Goal: Information Seeking & Learning: Learn about a topic

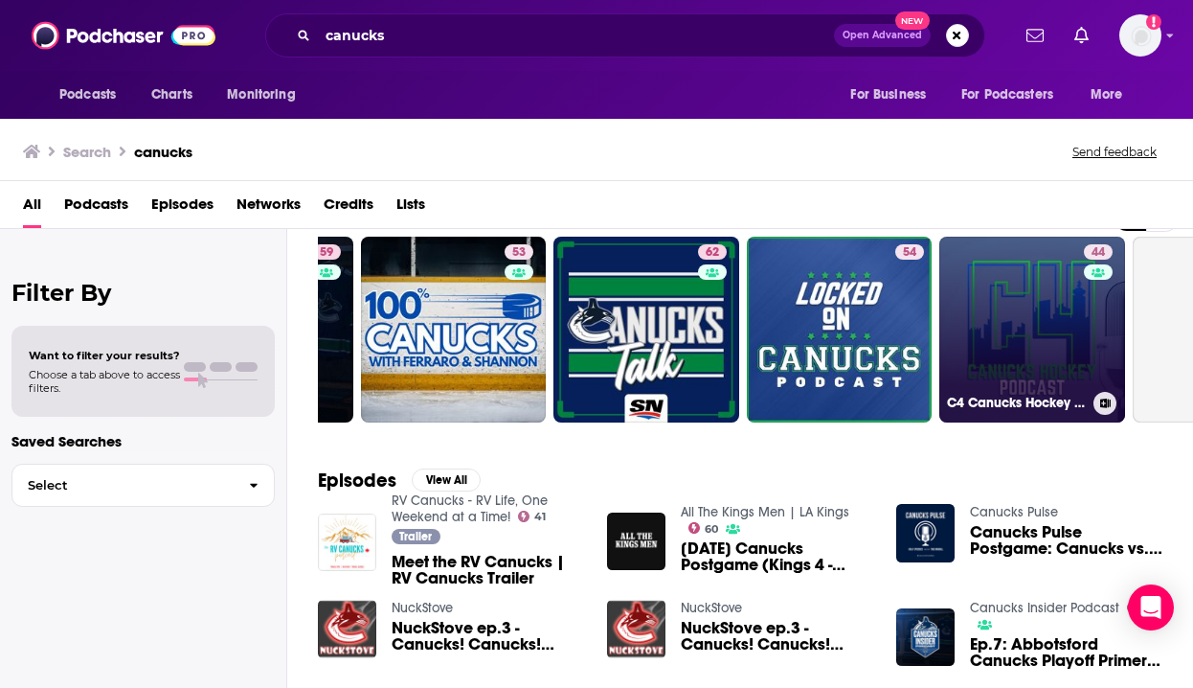
scroll to position [0, 162]
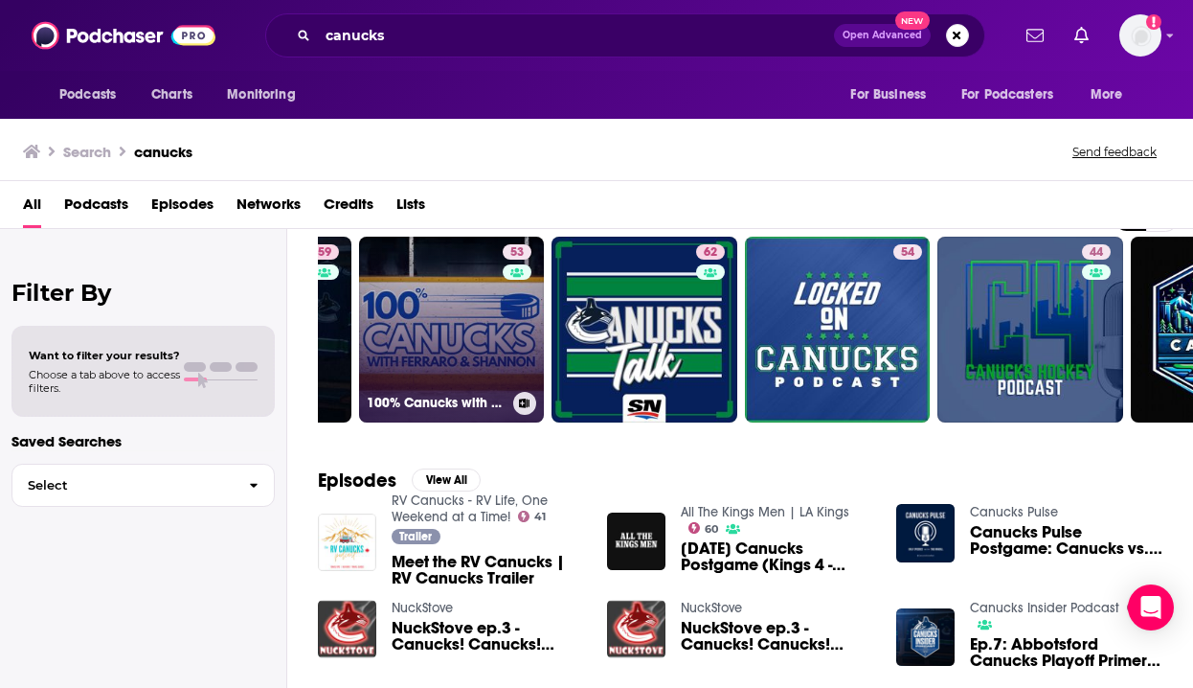
click at [469, 304] on link "53 100% Canucks with Ferraro & Shannon" at bounding box center [452, 330] width 186 height 186
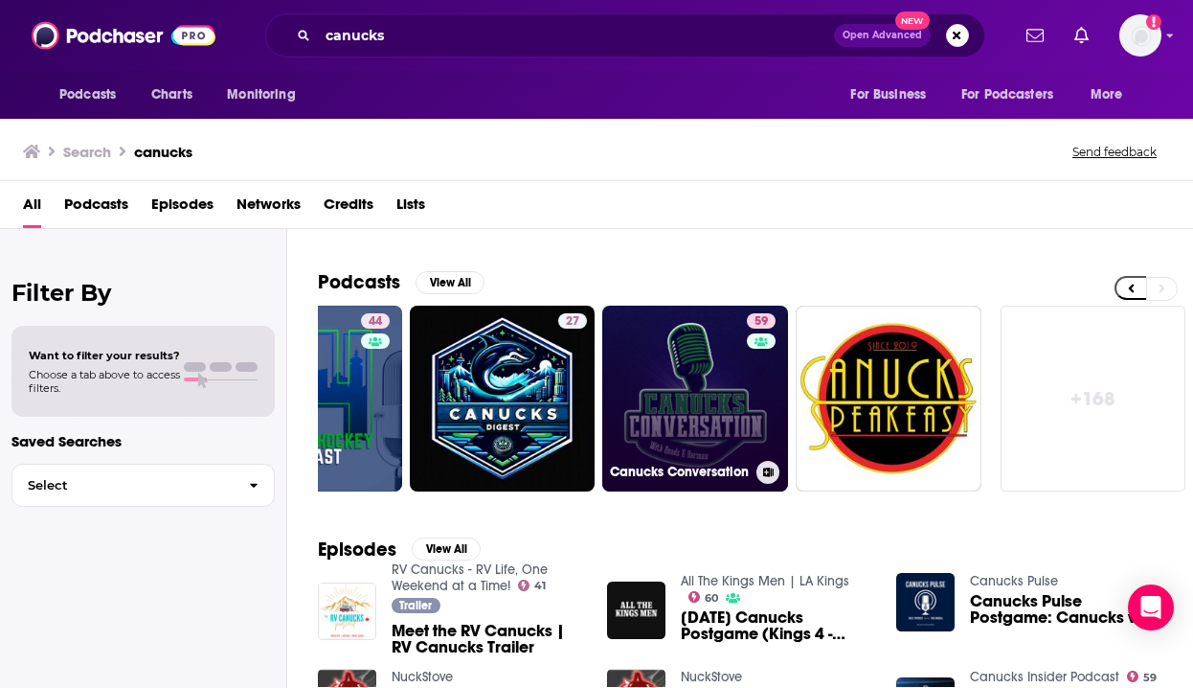
scroll to position [0, 879]
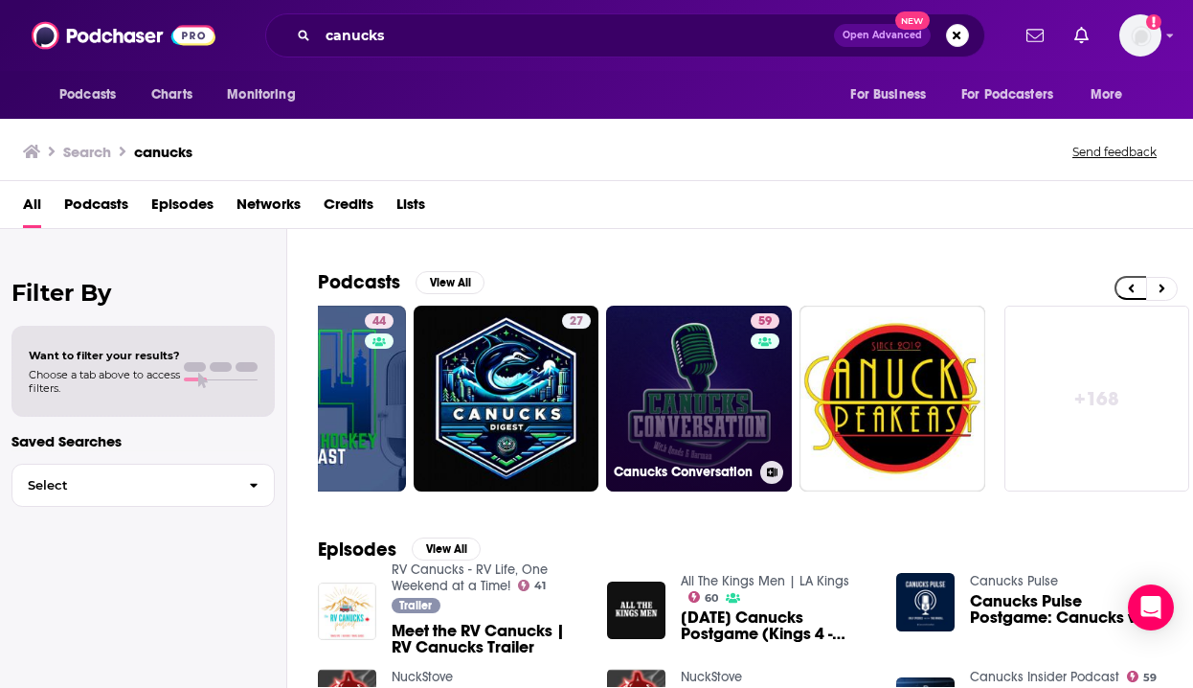
click at [708, 333] on link "59 Canucks Conversation" at bounding box center [699, 399] width 186 height 186
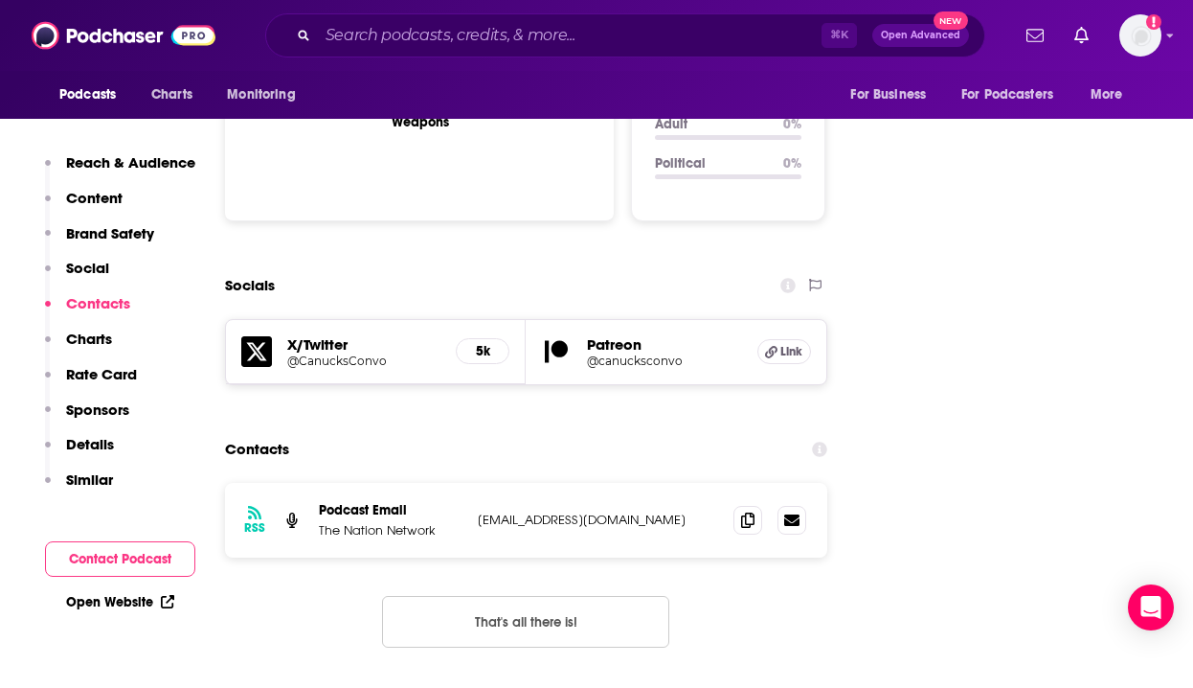
scroll to position [2091, 0]
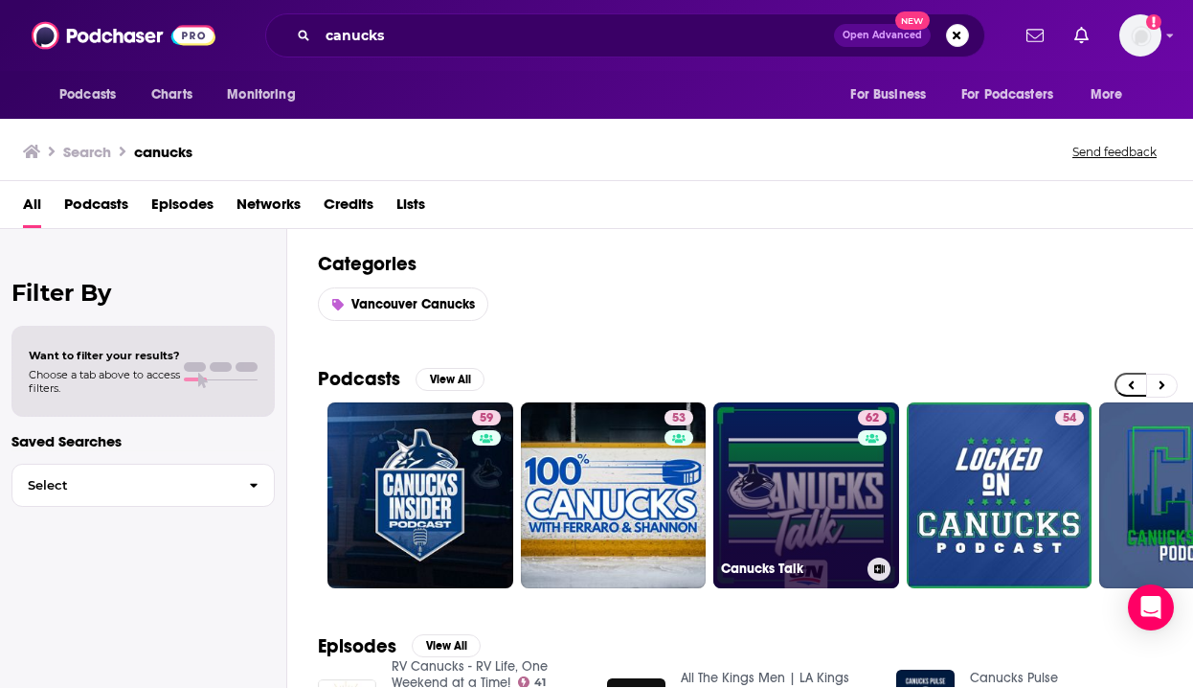
scroll to position [0, 884]
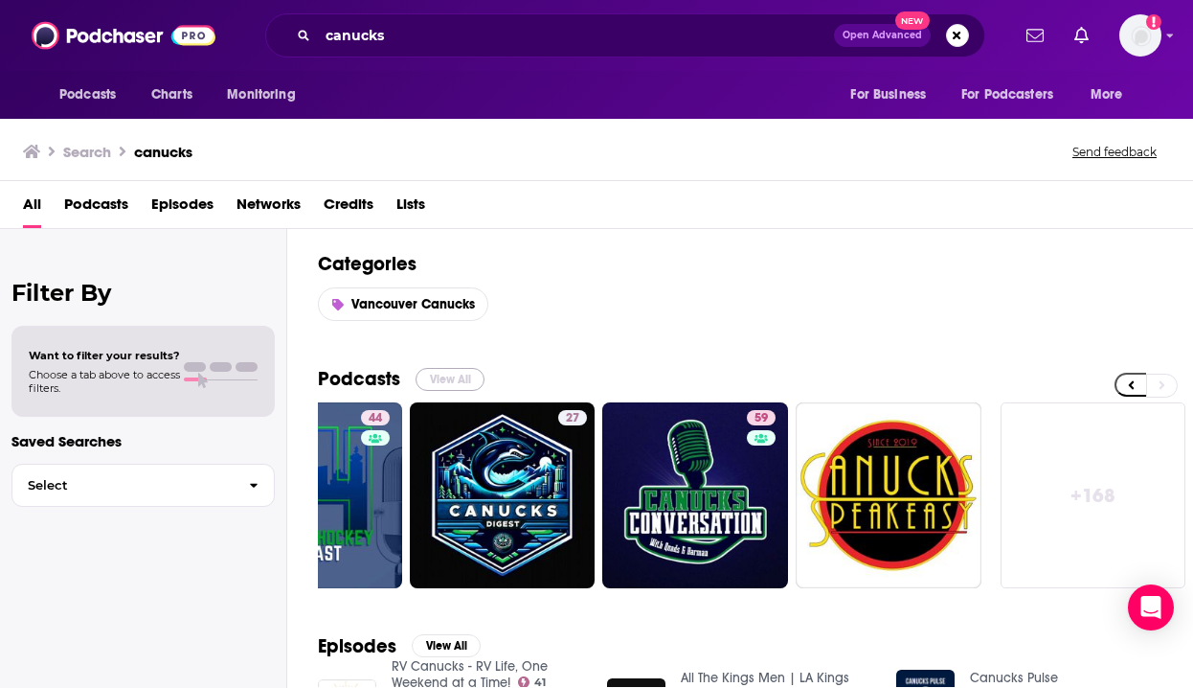
click at [456, 380] on button "View All" at bounding box center [450, 379] width 69 height 23
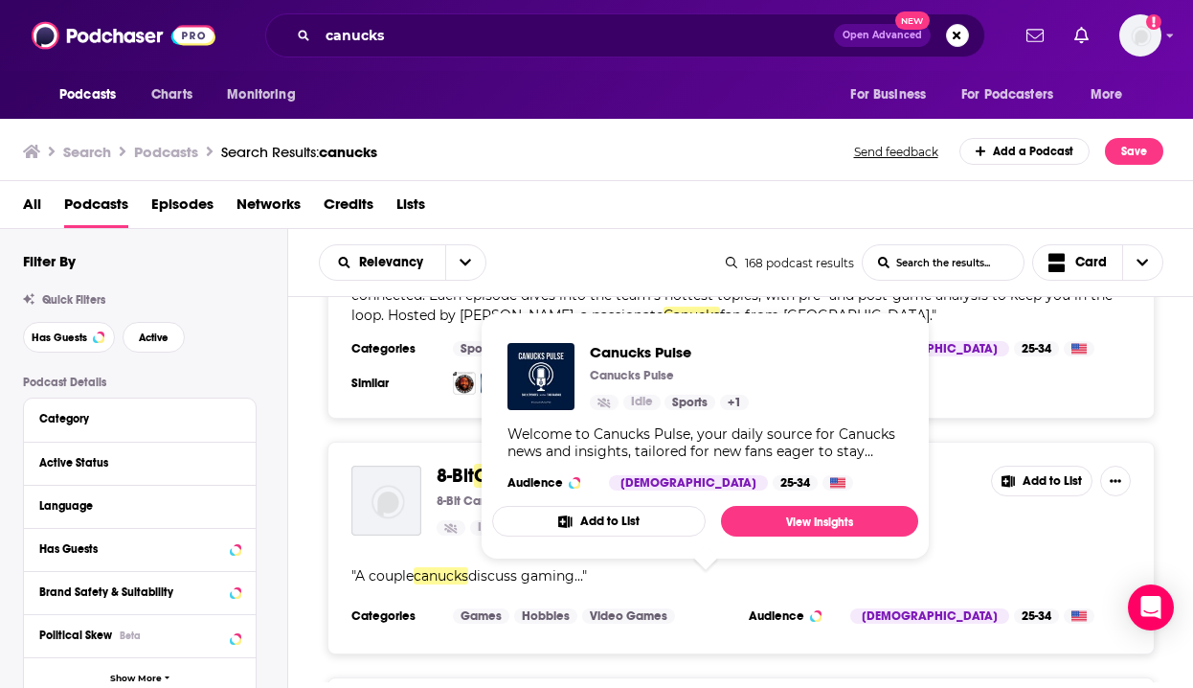
scroll to position [3230, 0]
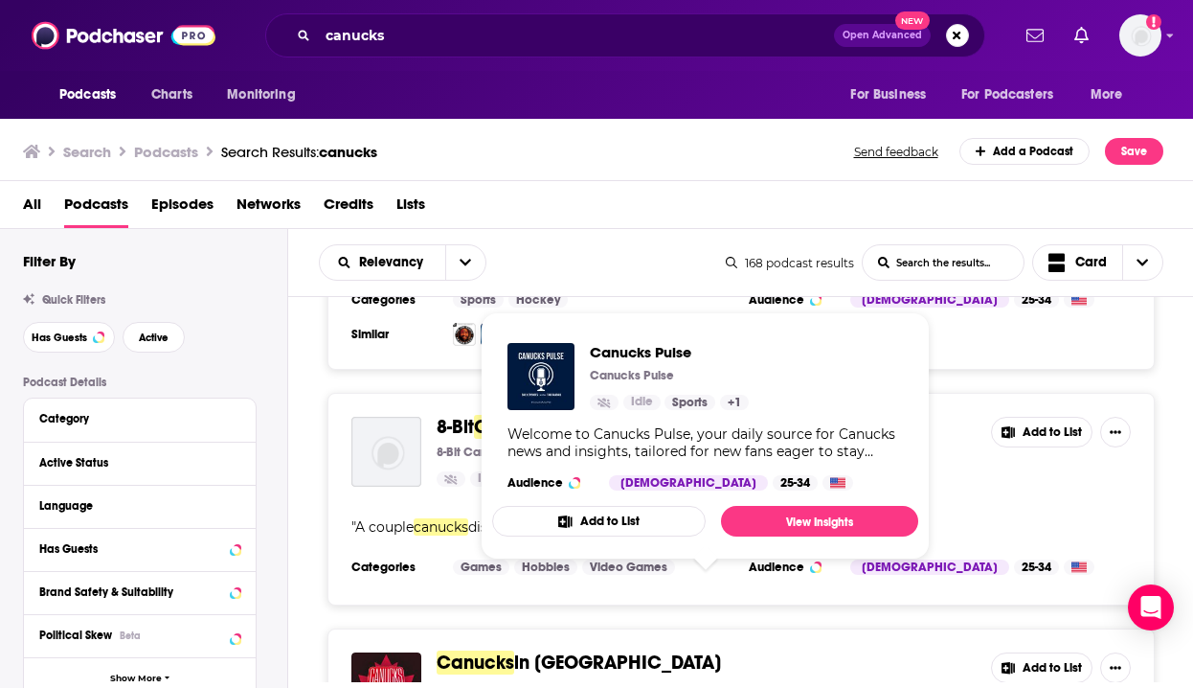
click at [1042, 517] on div "" A couple canucks discuss gaming... "" at bounding box center [741, 527] width 780 height 20
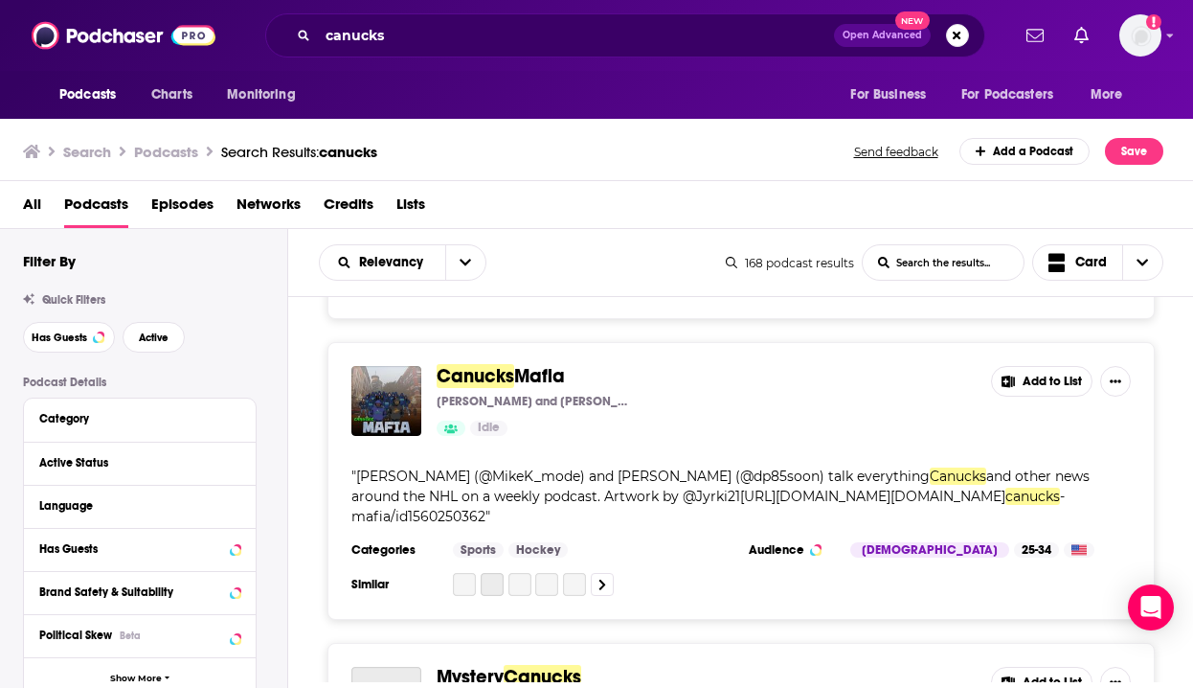
scroll to position [4126, 0]
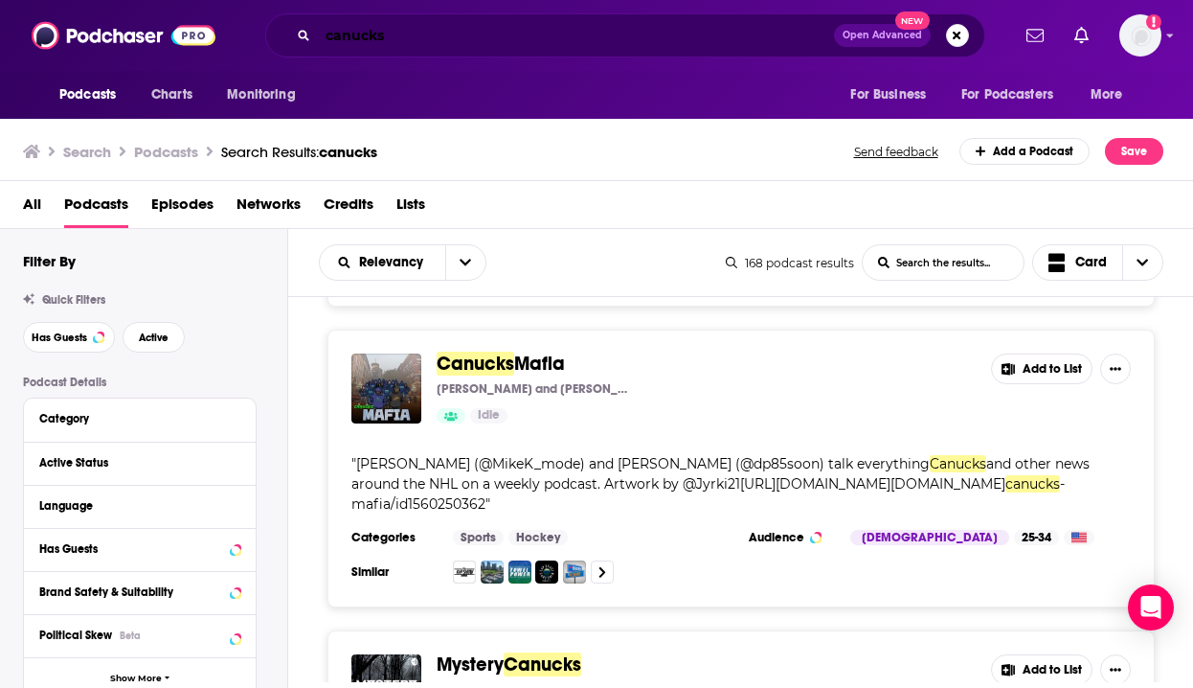
click at [437, 42] on input "canucks" at bounding box center [576, 35] width 516 height 31
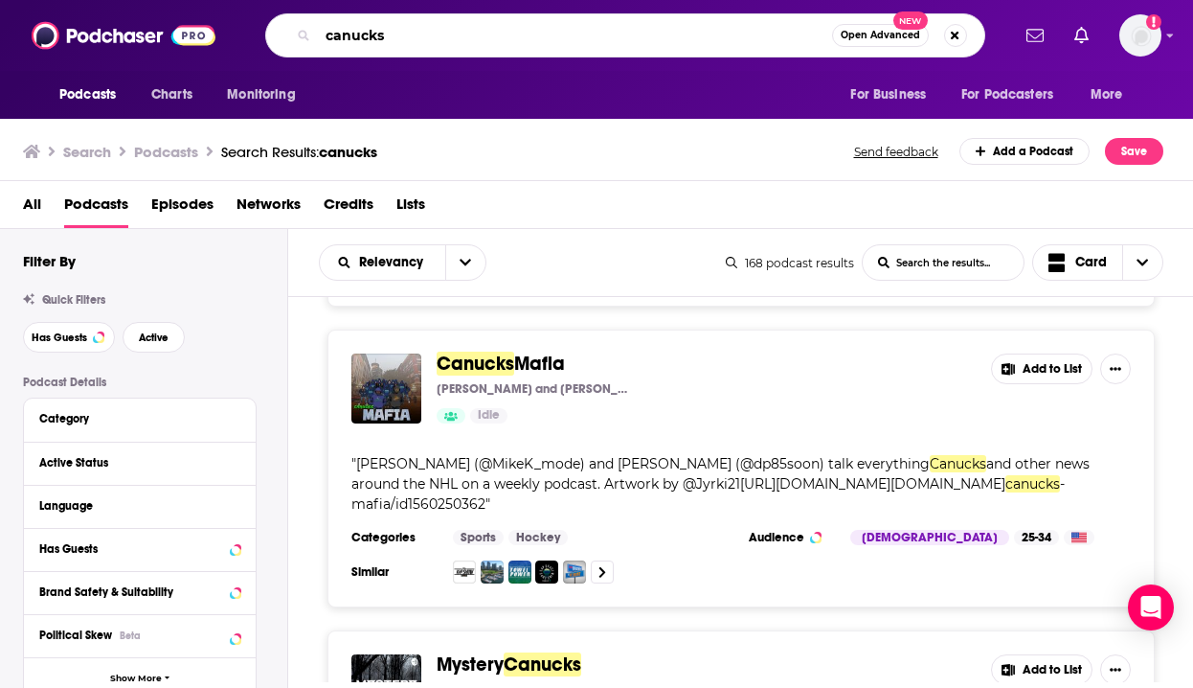
click at [437, 42] on input "canucks" at bounding box center [575, 35] width 514 height 31
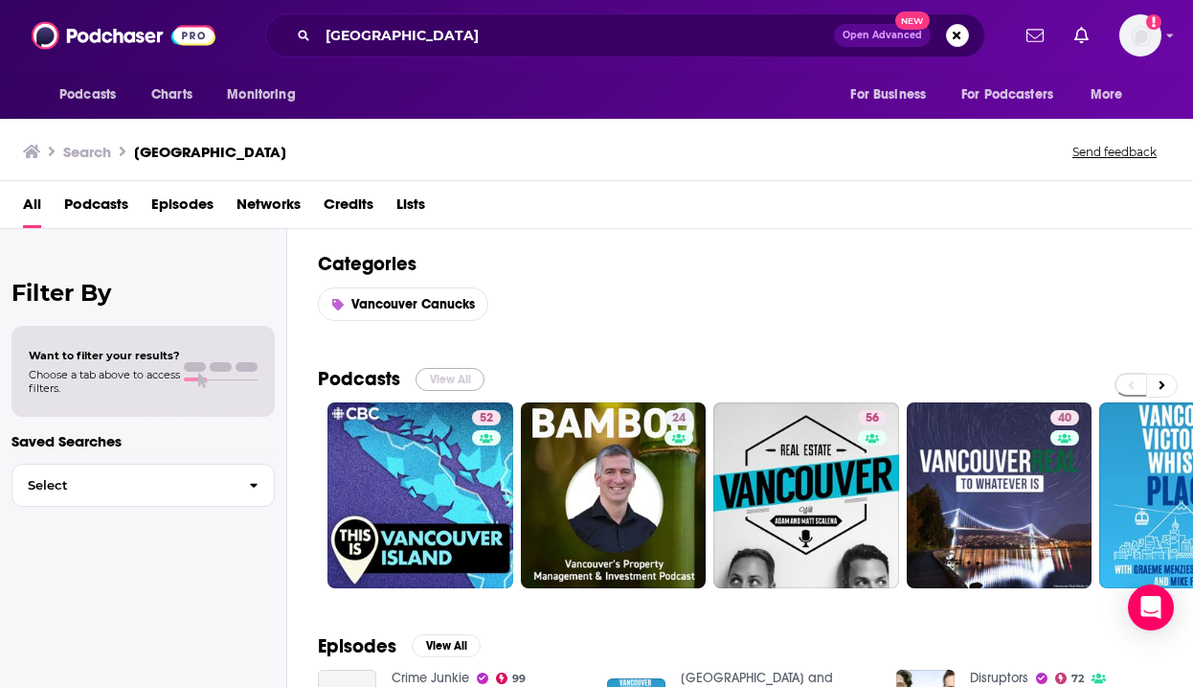
click at [464, 380] on button "View All" at bounding box center [450, 379] width 69 height 23
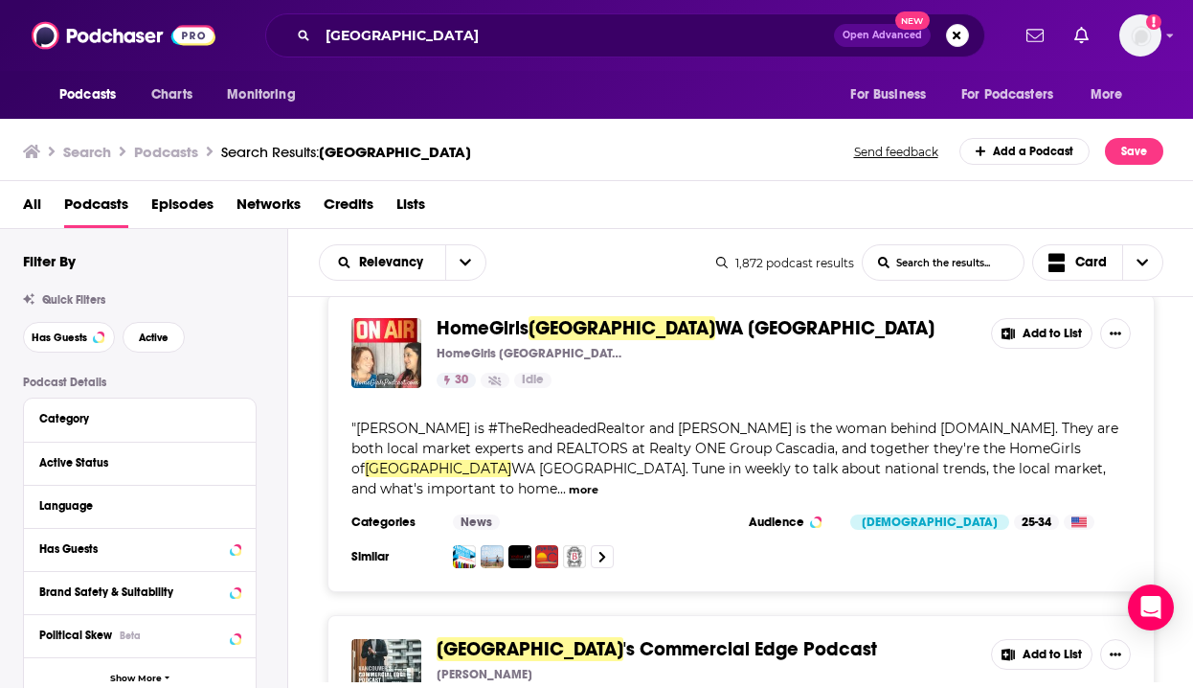
scroll to position [7038, 0]
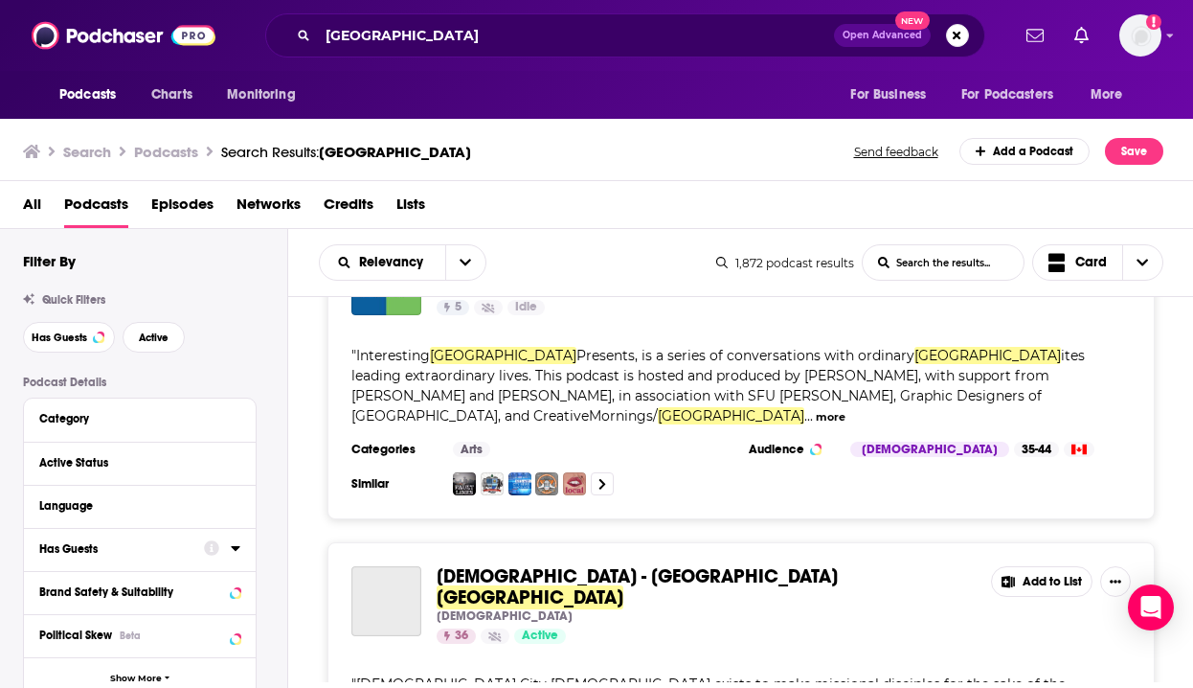
scroll to position [9940, 0]
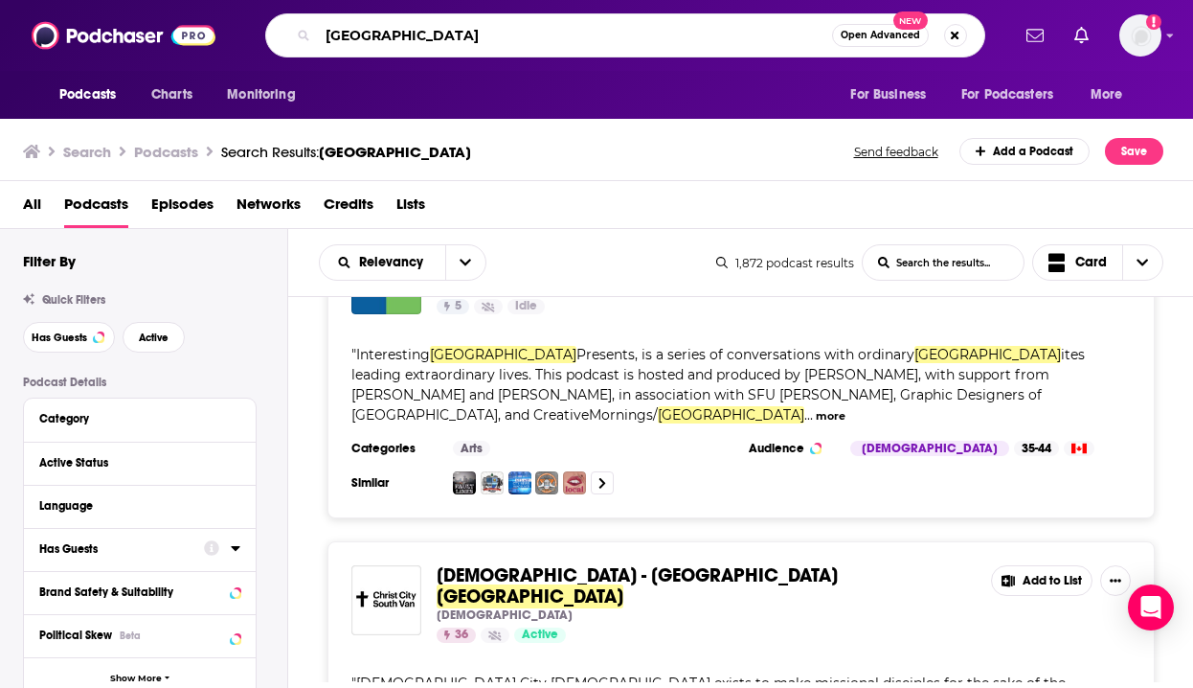
click at [436, 34] on input "vancouver" at bounding box center [575, 35] width 514 height 31
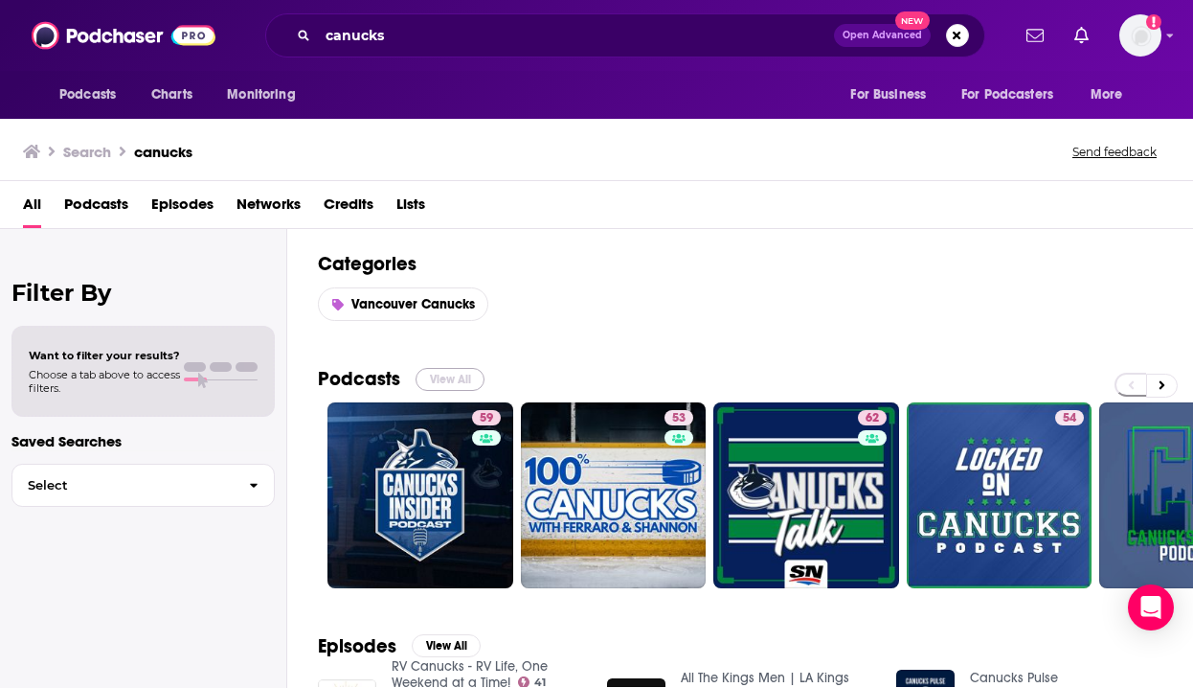
click at [464, 377] on button "View All" at bounding box center [450, 379] width 69 height 23
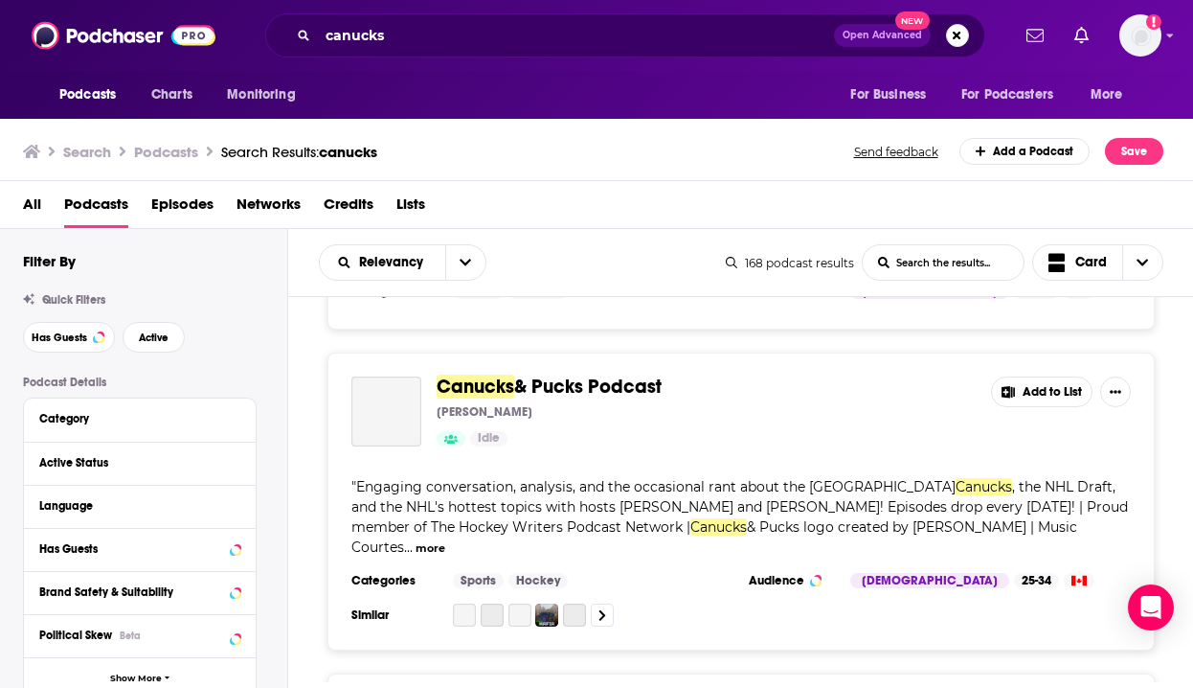
scroll to position [5233, 0]
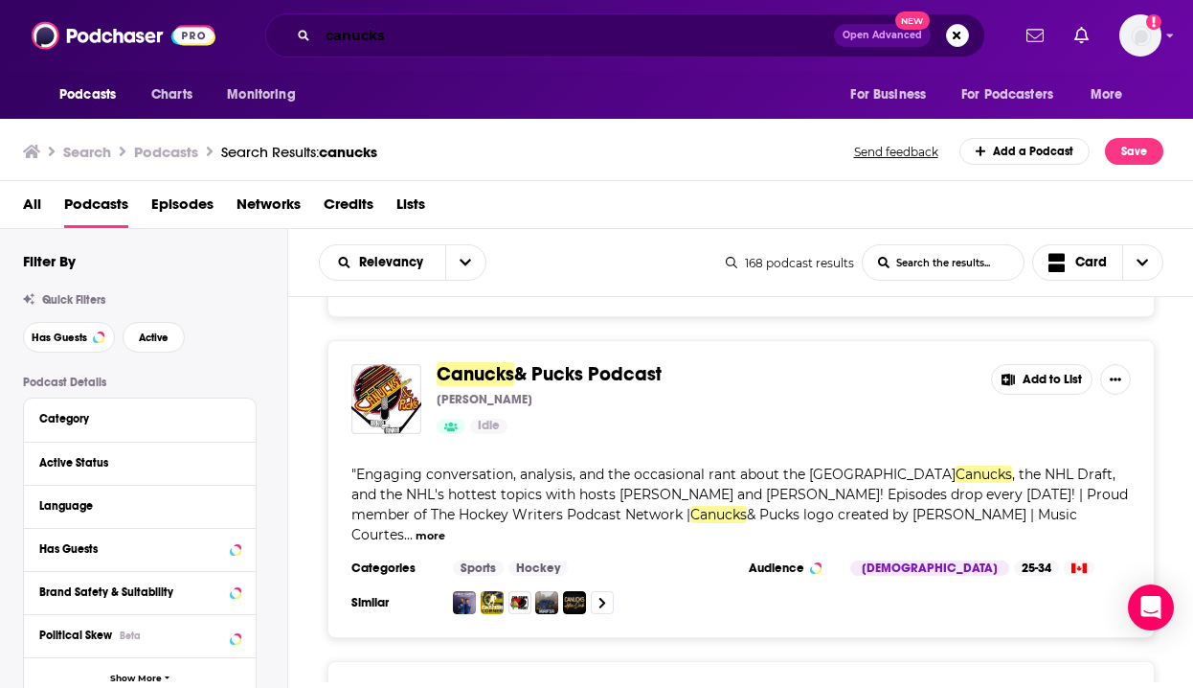
click at [378, 37] on input "canucks" at bounding box center [576, 35] width 516 height 31
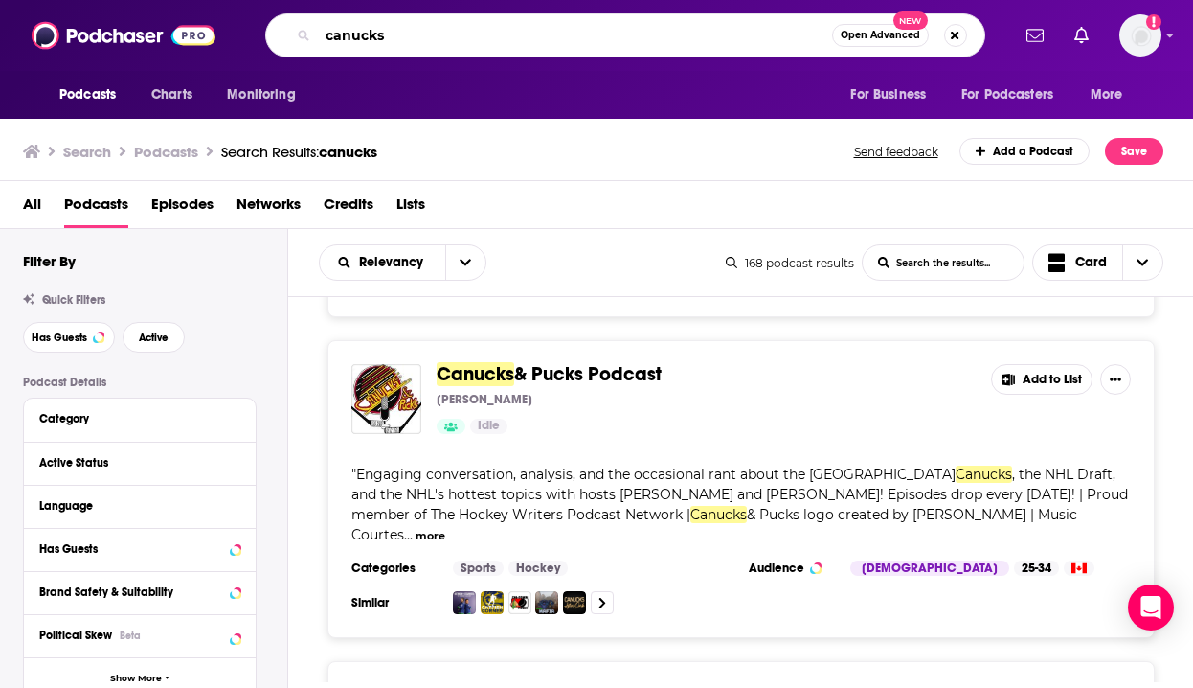
click at [378, 37] on input "canucks" at bounding box center [575, 35] width 514 height 31
type input "blue jays"
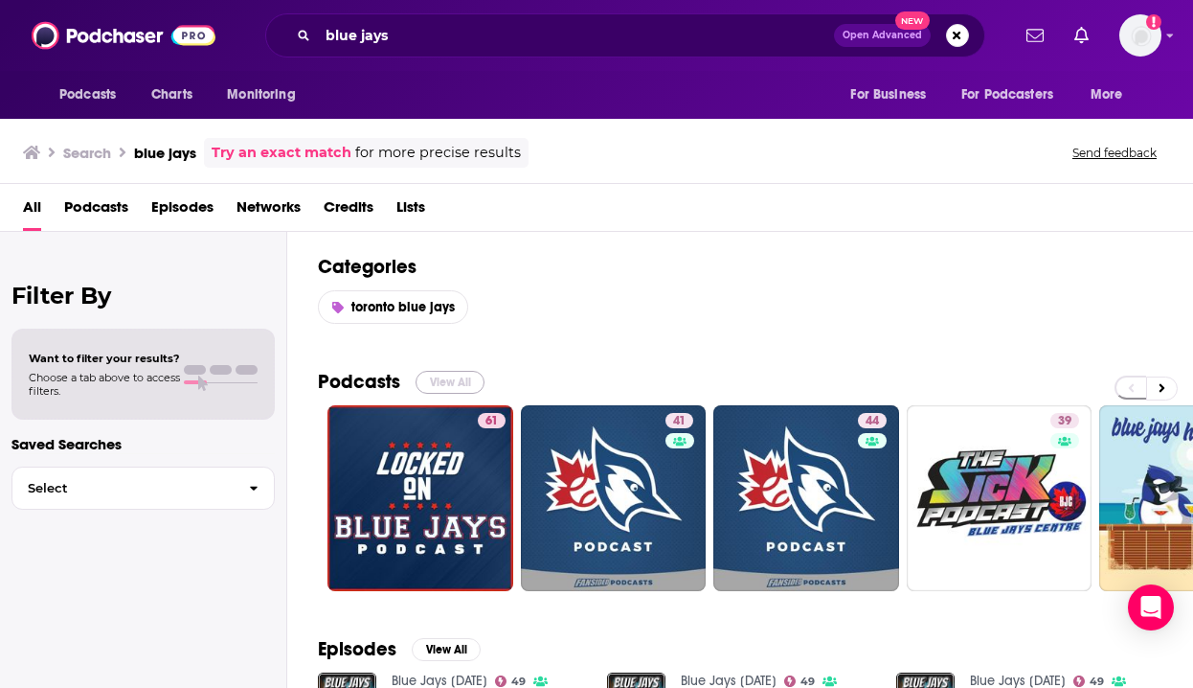
click at [457, 380] on button "View All" at bounding box center [450, 382] width 69 height 23
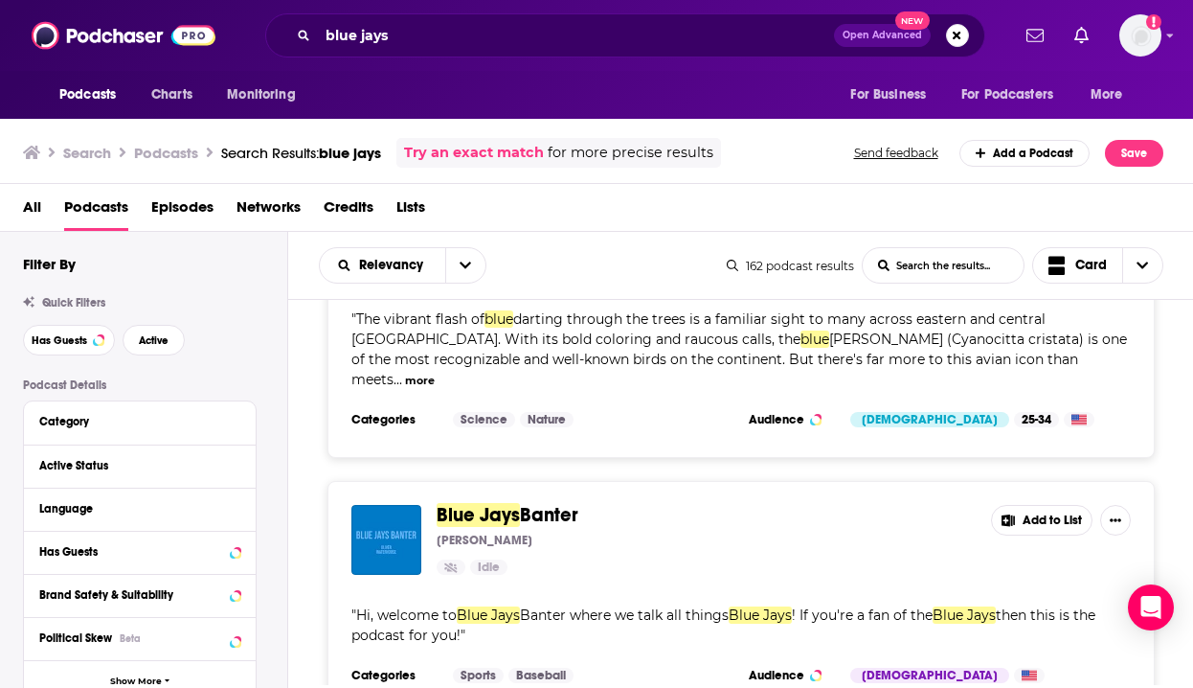
scroll to position [5973, 0]
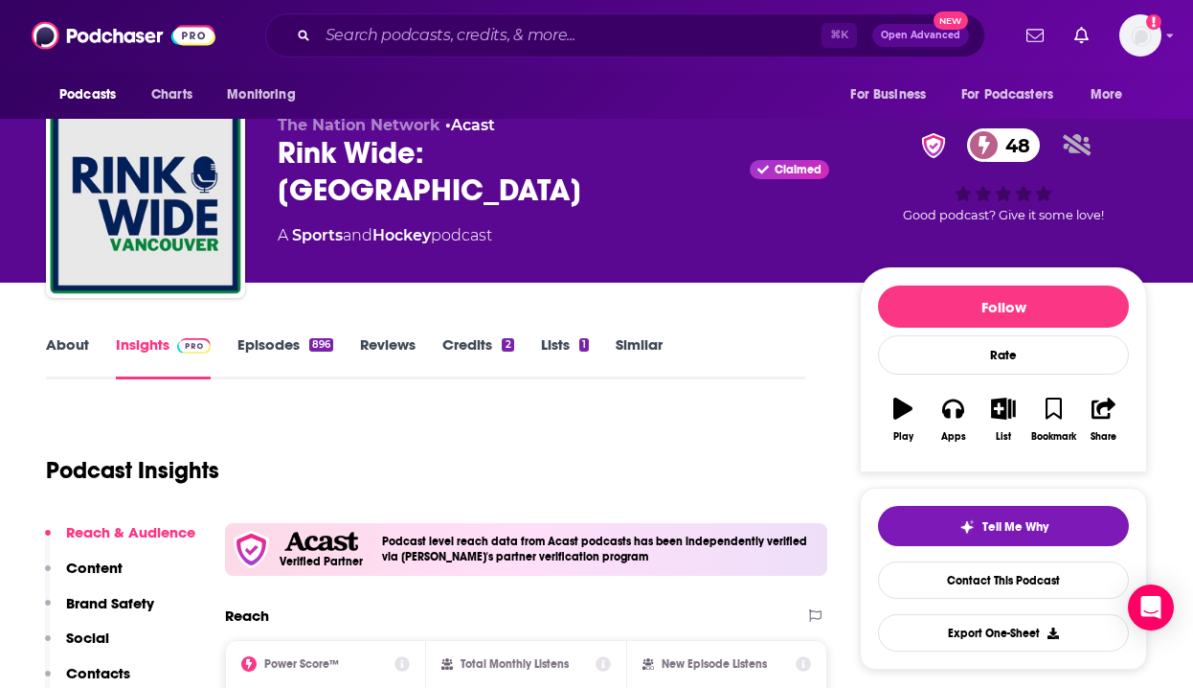
scroll to position [36, 0]
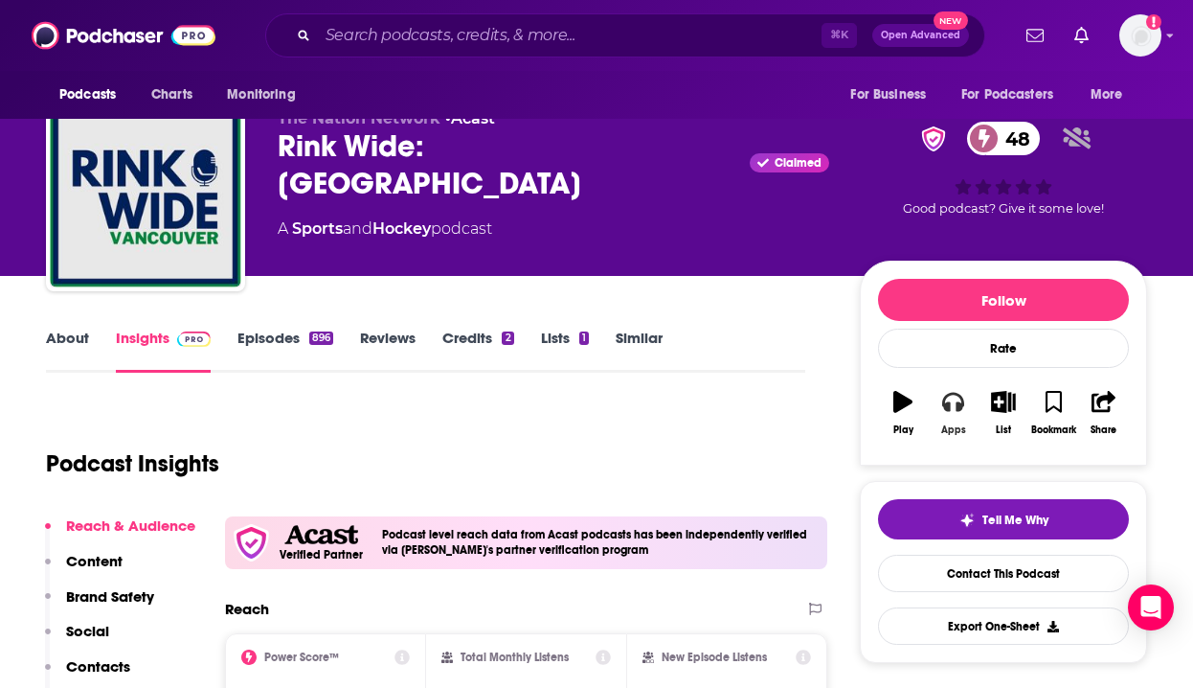
click at [950, 400] on icon "button" at bounding box center [952, 401] width 21 height 21
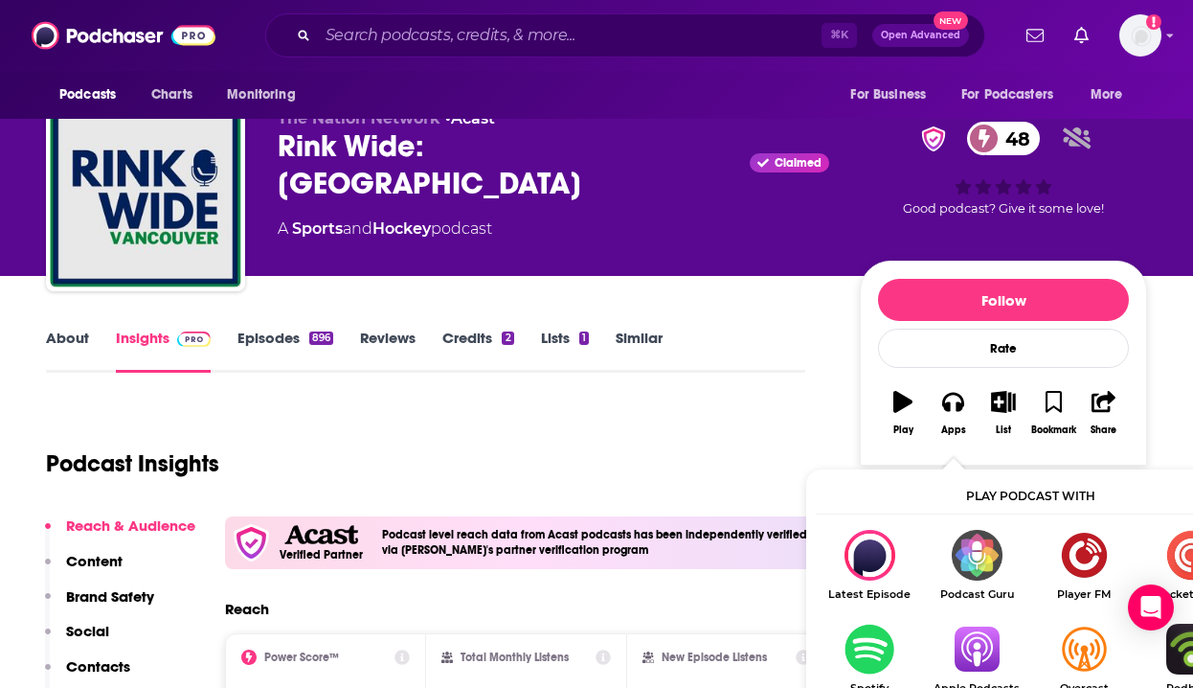
click at [990, 640] on img "Show Listen On dropdown" at bounding box center [976, 648] width 107 height 51
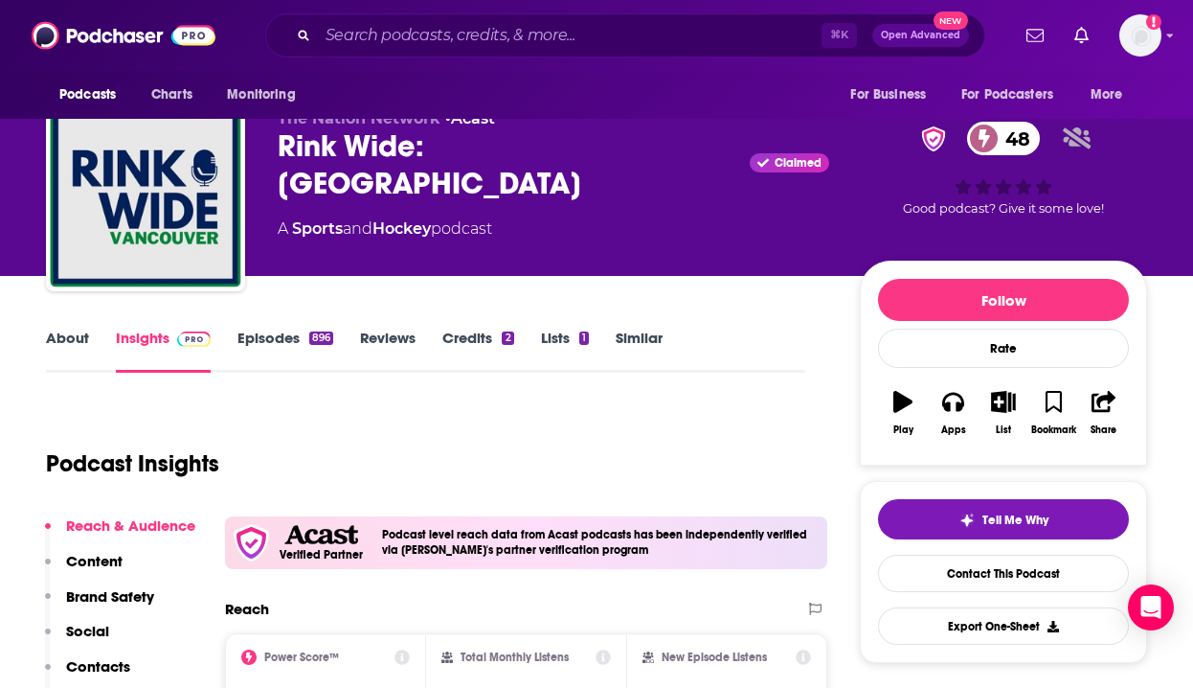
click at [465, 135] on div "Rink Wide: Vancouver Claimed 48" at bounding box center [554, 164] width 552 height 75
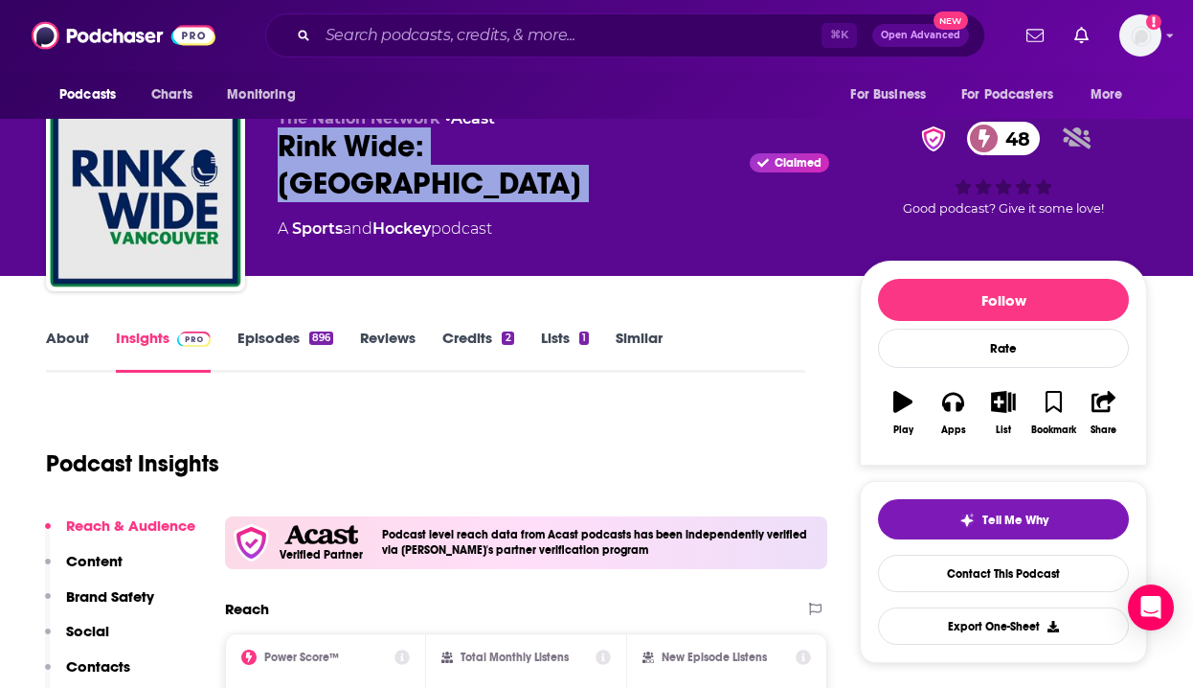
click at [465, 135] on div "Rink Wide: Vancouver Claimed 48" at bounding box center [554, 164] width 552 height 75
copy div "Rink Wide: Vancouver"
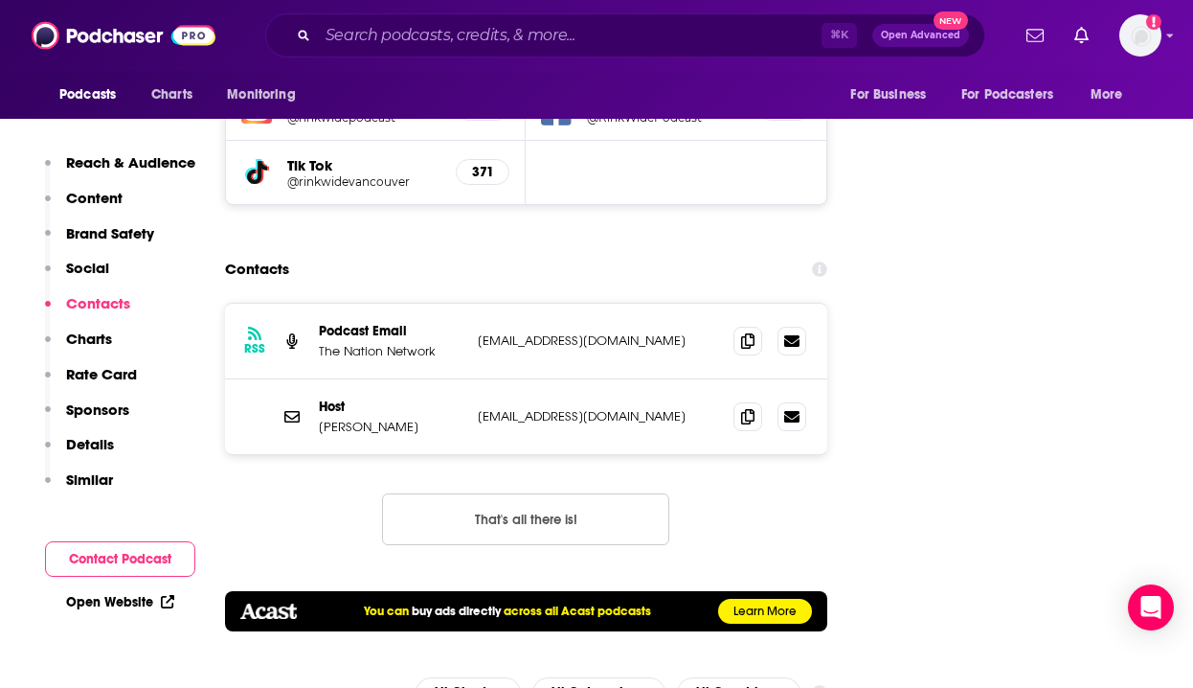
scroll to position [2435, 0]
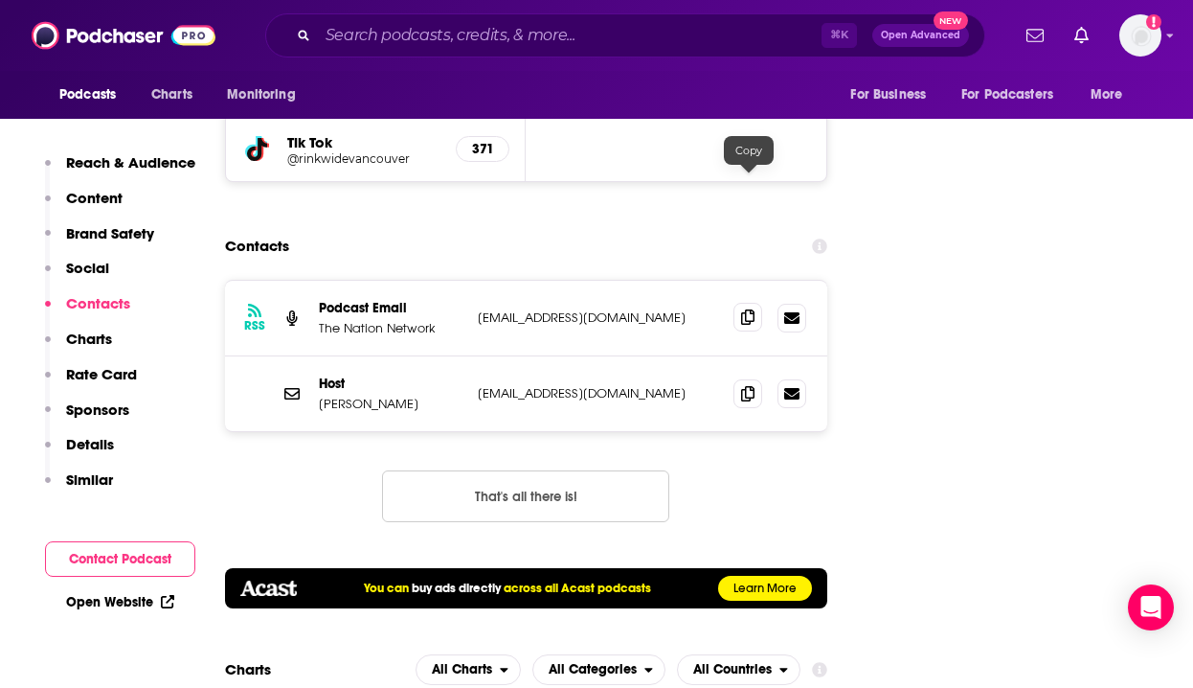
click at [747, 309] on icon at bounding box center [747, 316] width 13 height 15
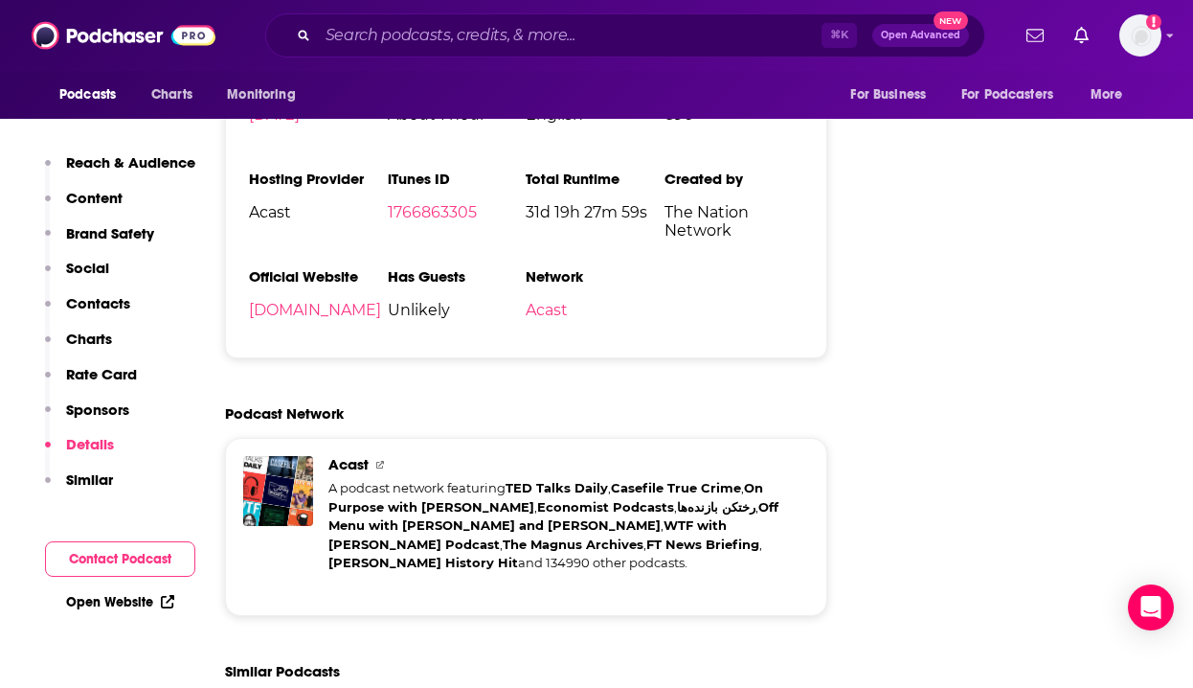
scroll to position [4201, 0]
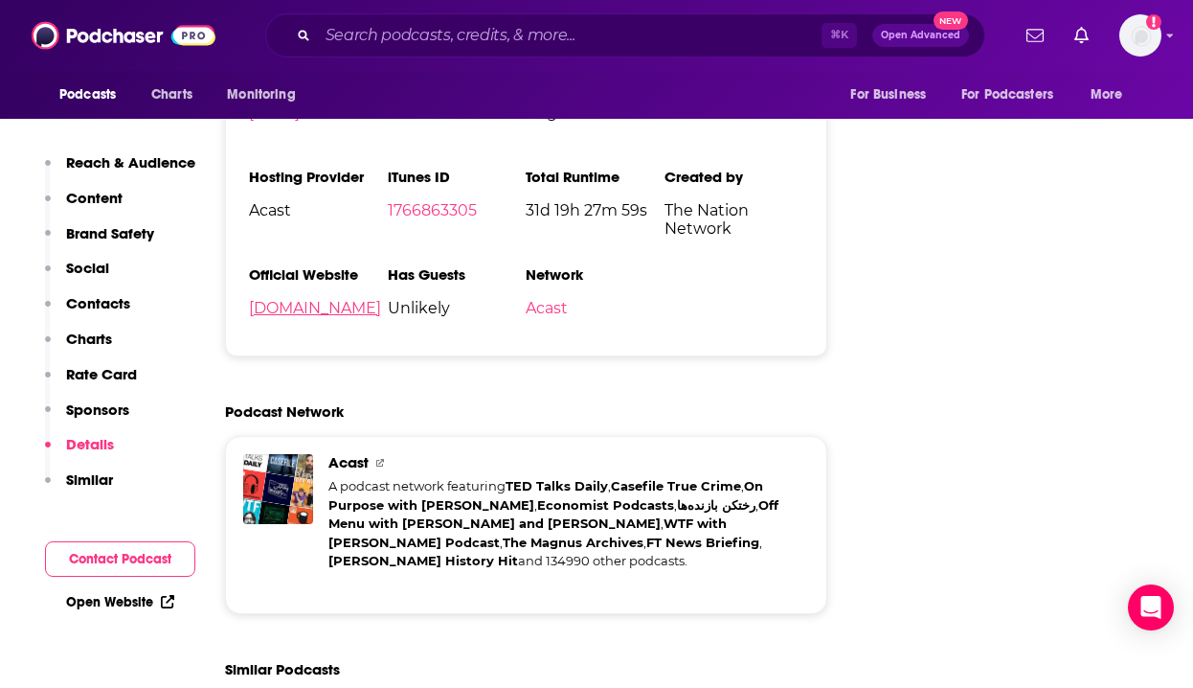
click at [359, 299] on link "rinkwidevancouver.com" at bounding box center [315, 308] width 132 height 18
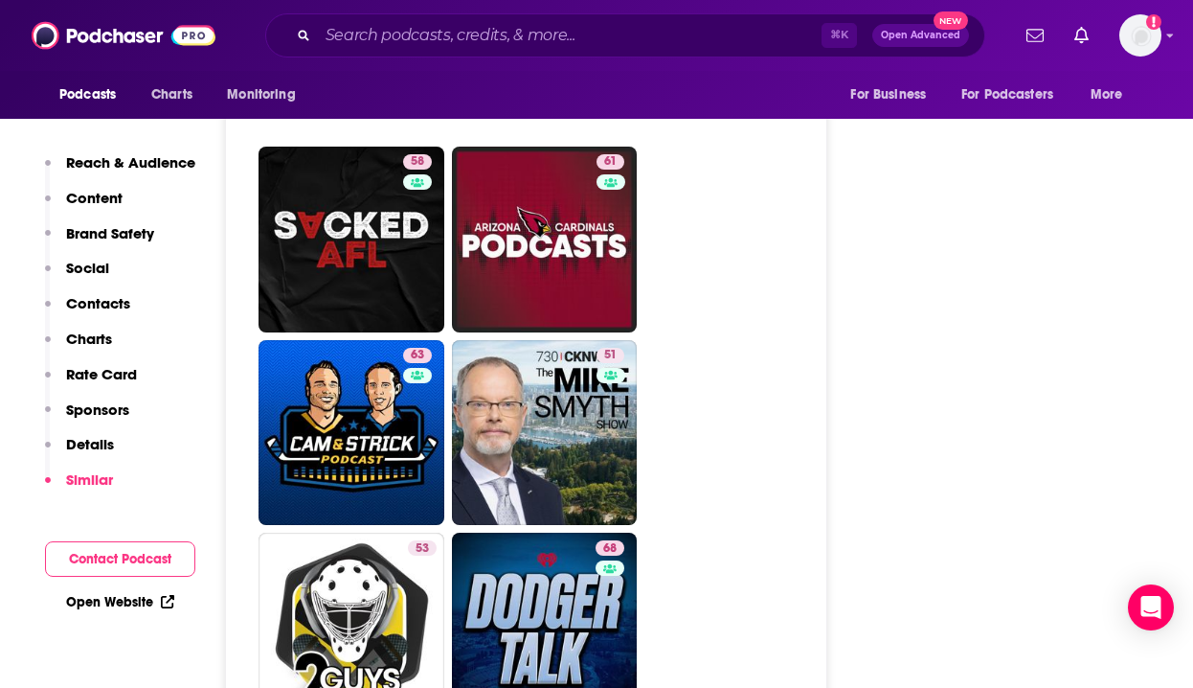
scroll to position [6377, 0]
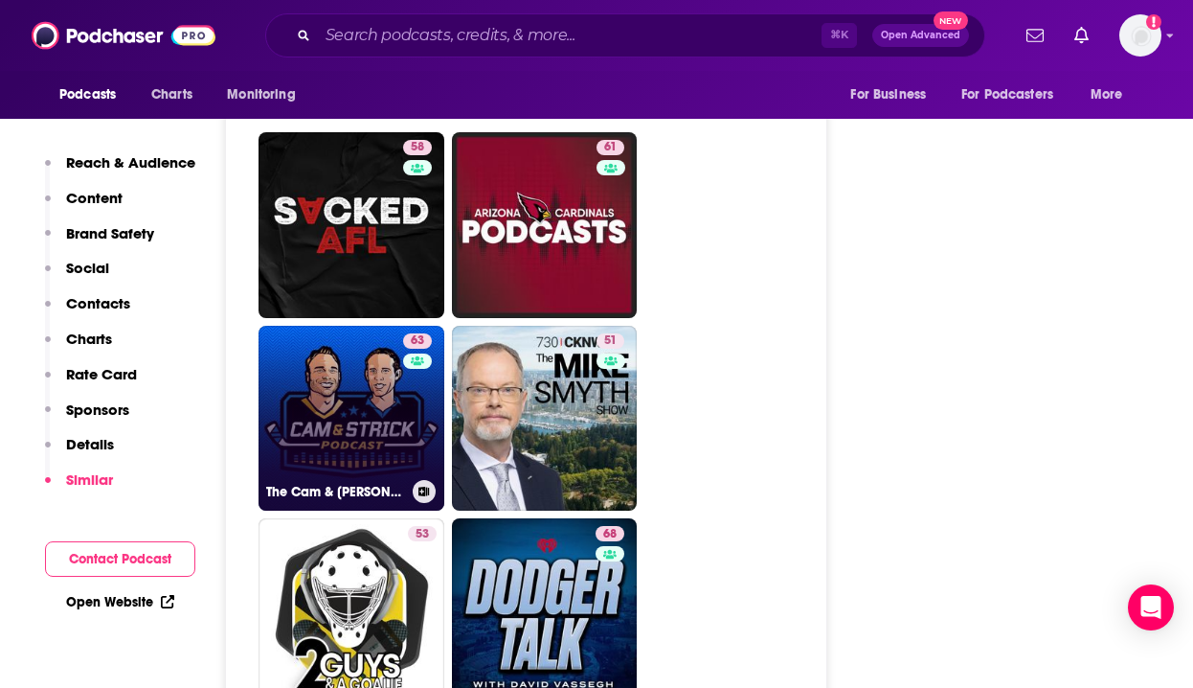
click at [321, 326] on link "63 The Cam & Strick Podcast" at bounding box center [352, 419] width 186 height 186
type input "https://www.podchaser.com/podcasts/the-cam-strick-podcast-994293"
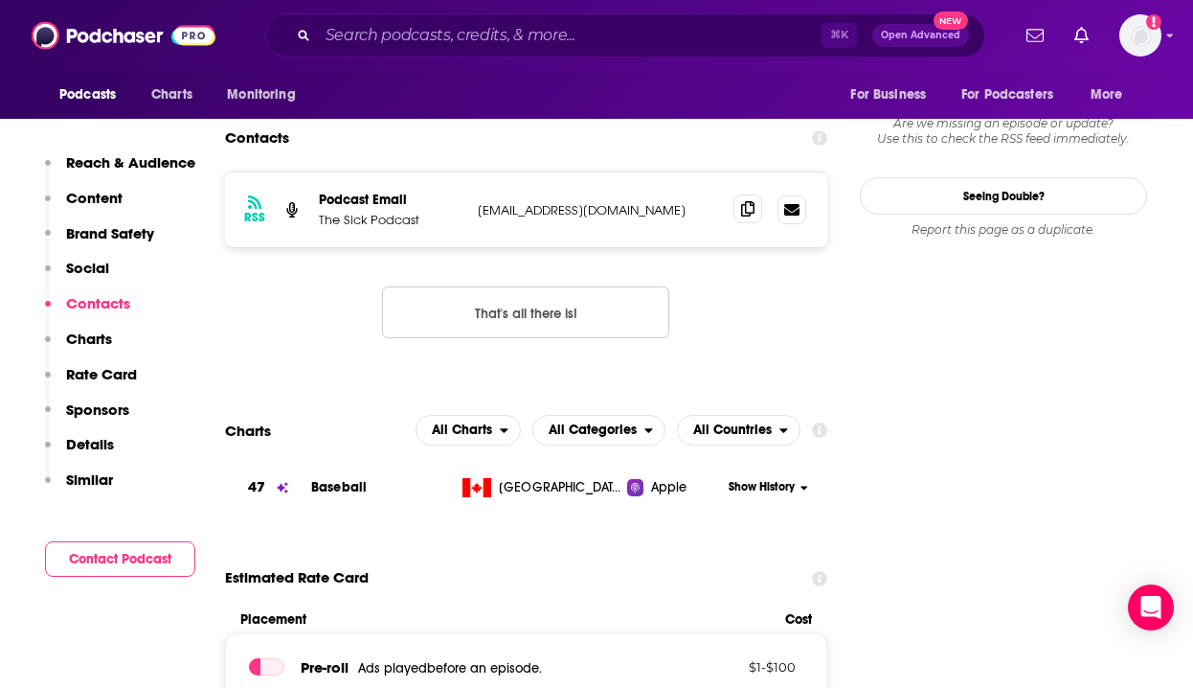
scroll to position [1612, 0]
click at [747, 207] on icon at bounding box center [747, 207] width 13 height 15
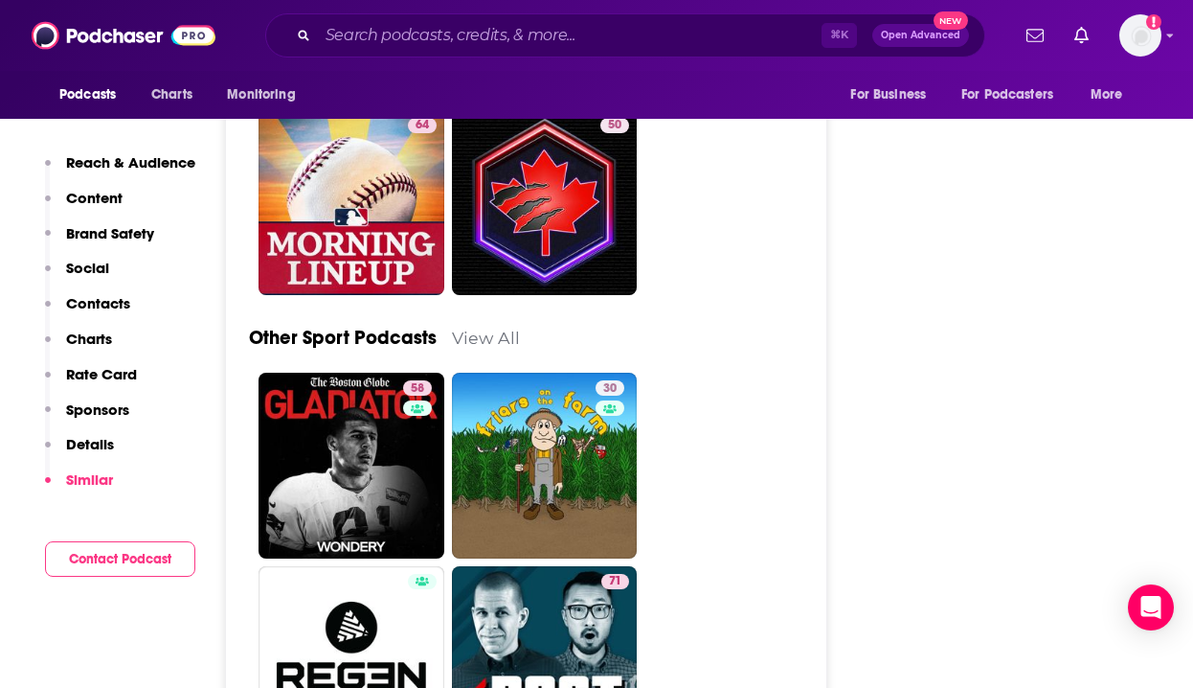
scroll to position [5249, 0]
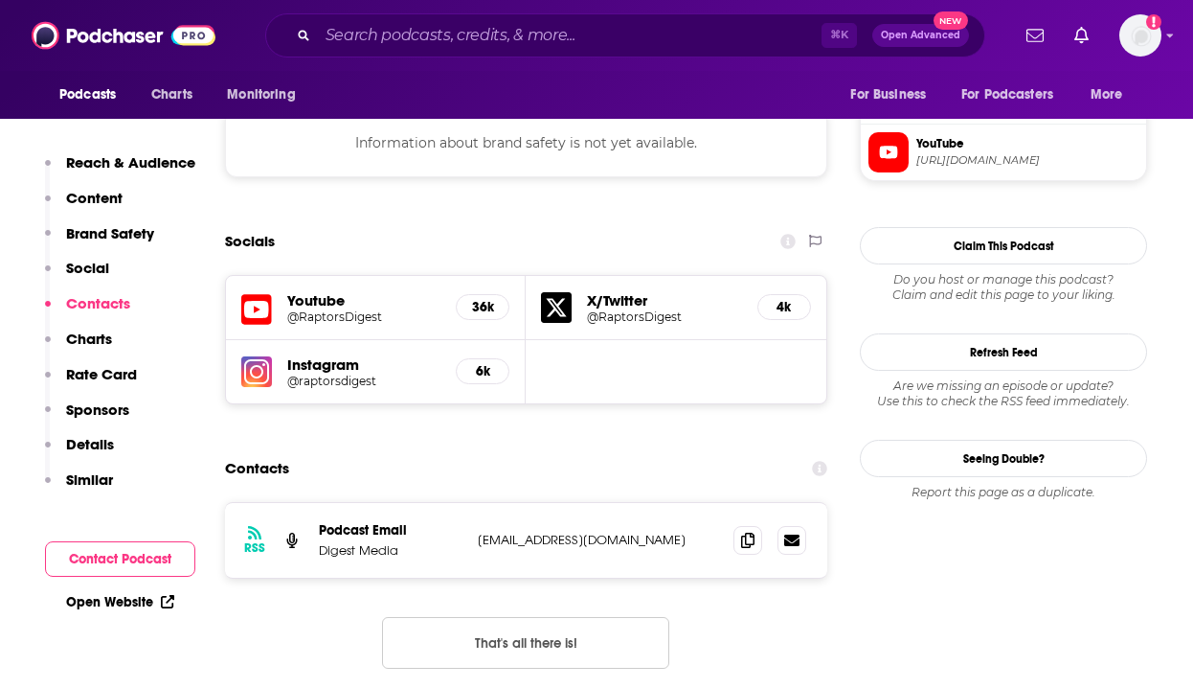
scroll to position [1730, 0]
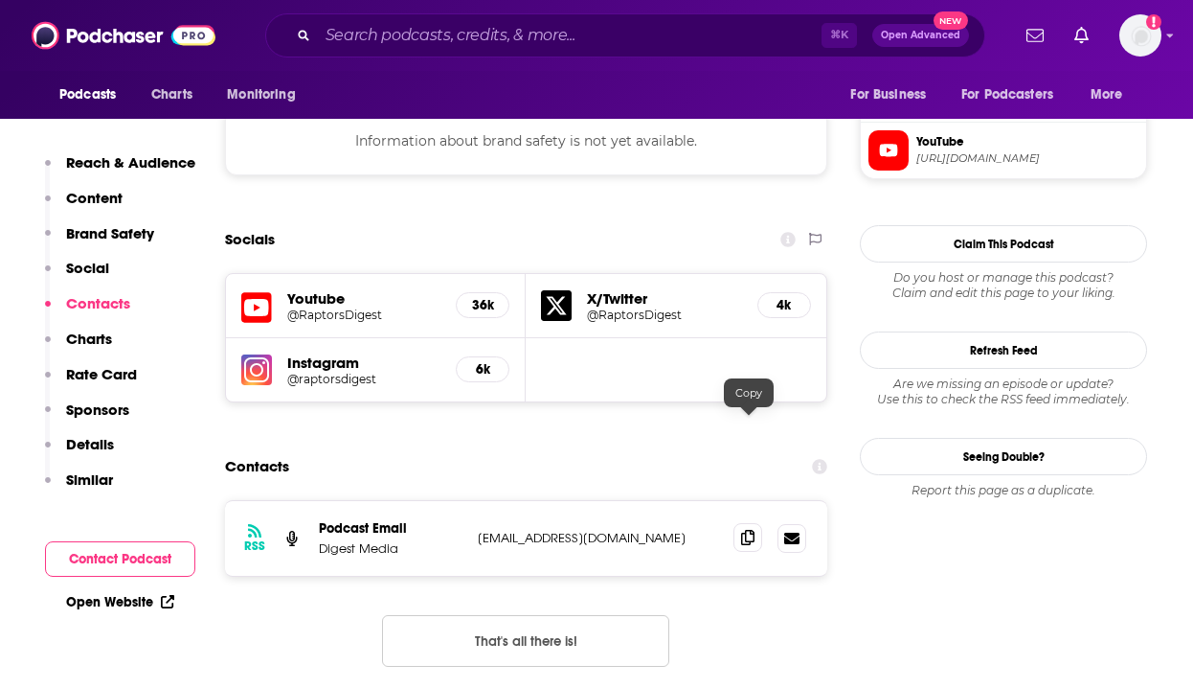
click at [740, 523] on span at bounding box center [748, 537] width 29 height 29
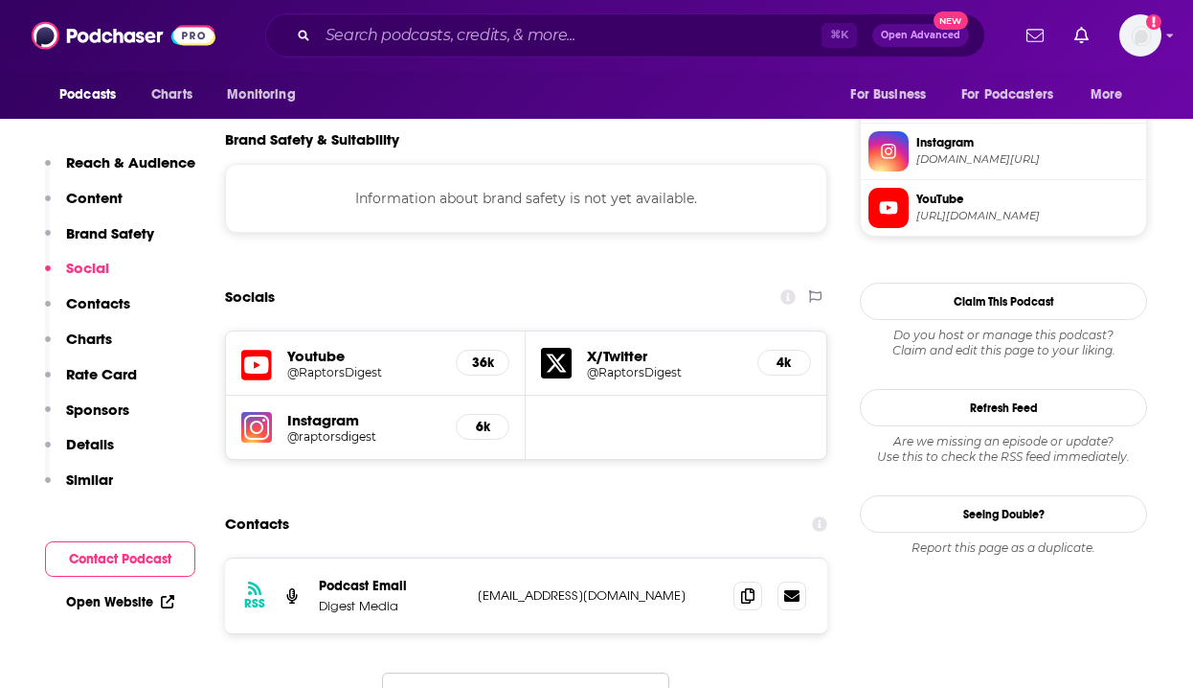
scroll to position [1711, 0]
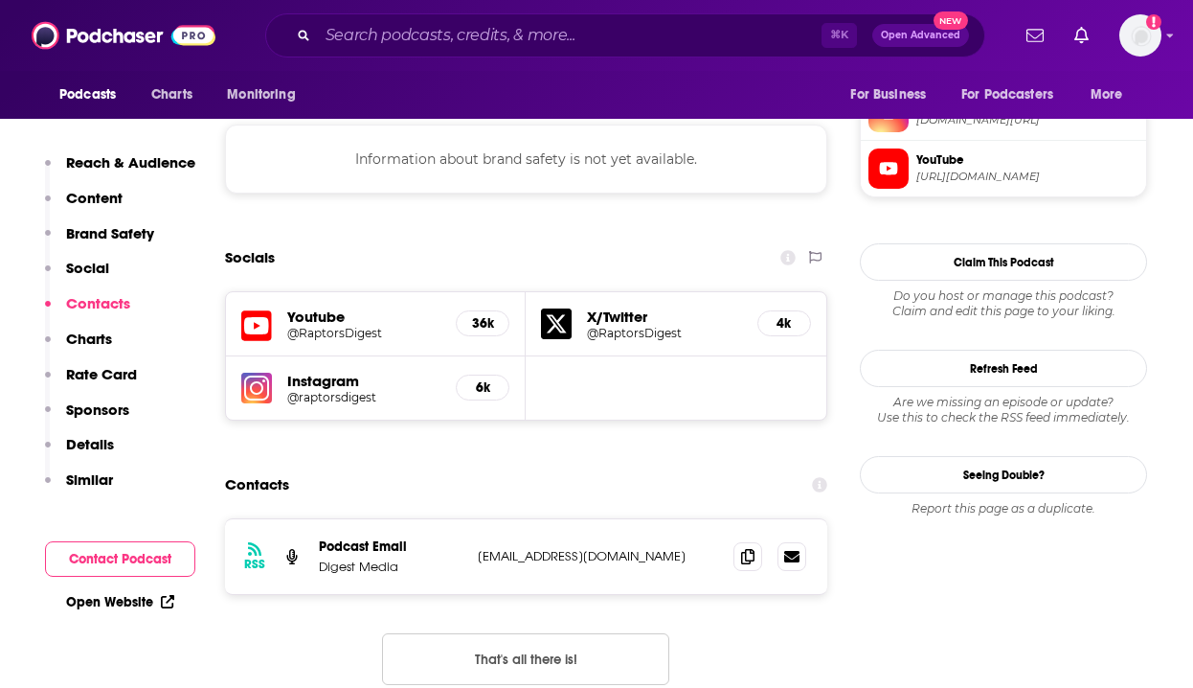
drag, startPoint x: 549, startPoint y: 450, endPoint x: 704, endPoint y: 458, distance: 155.3
click at [704, 519] on div "RSS Podcast Email Digest Media [EMAIL_ADDRESS][DOMAIN_NAME] [EMAIL_ADDRESS][DOM…" at bounding box center [526, 556] width 602 height 75
click at [704, 548] on p "[EMAIL_ADDRESS][DOMAIN_NAME]" at bounding box center [598, 556] width 240 height 16
drag, startPoint x: 709, startPoint y: 452, endPoint x: 537, endPoint y: 449, distance: 171.5
click at [537, 548] on p "[EMAIL_ADDRESS][DOMAIN_NAME]" at bounding box center [598, 556] width 240 height 16
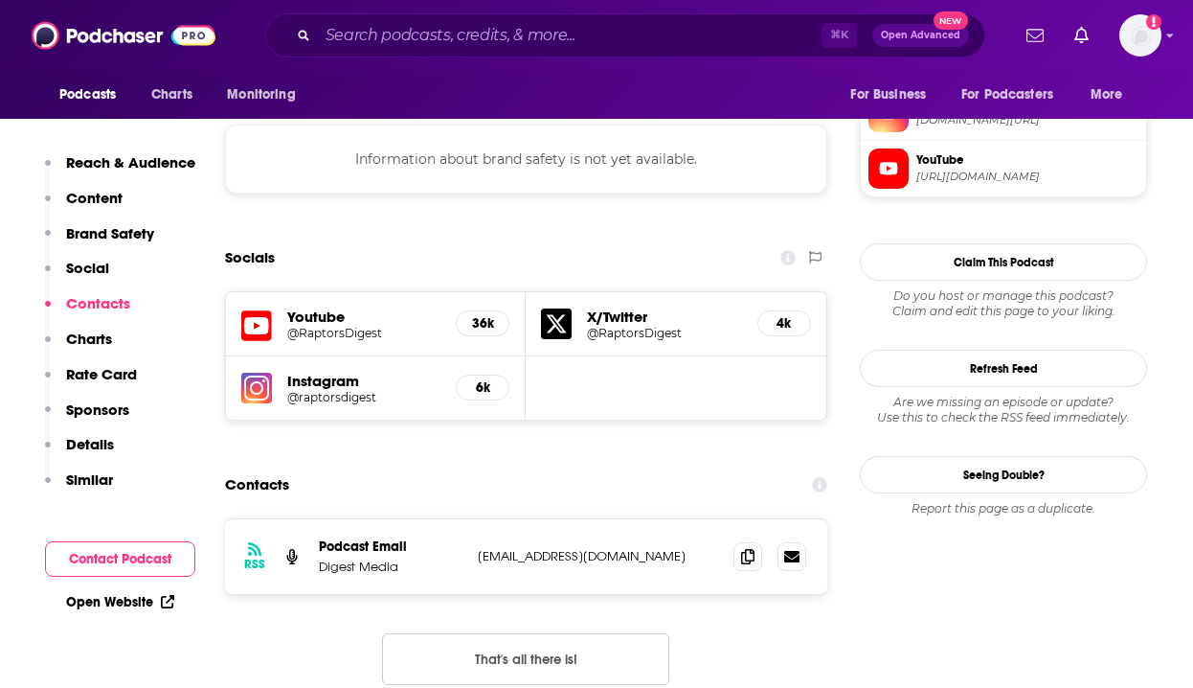
copy p "@[DOMAIN_NAME]"
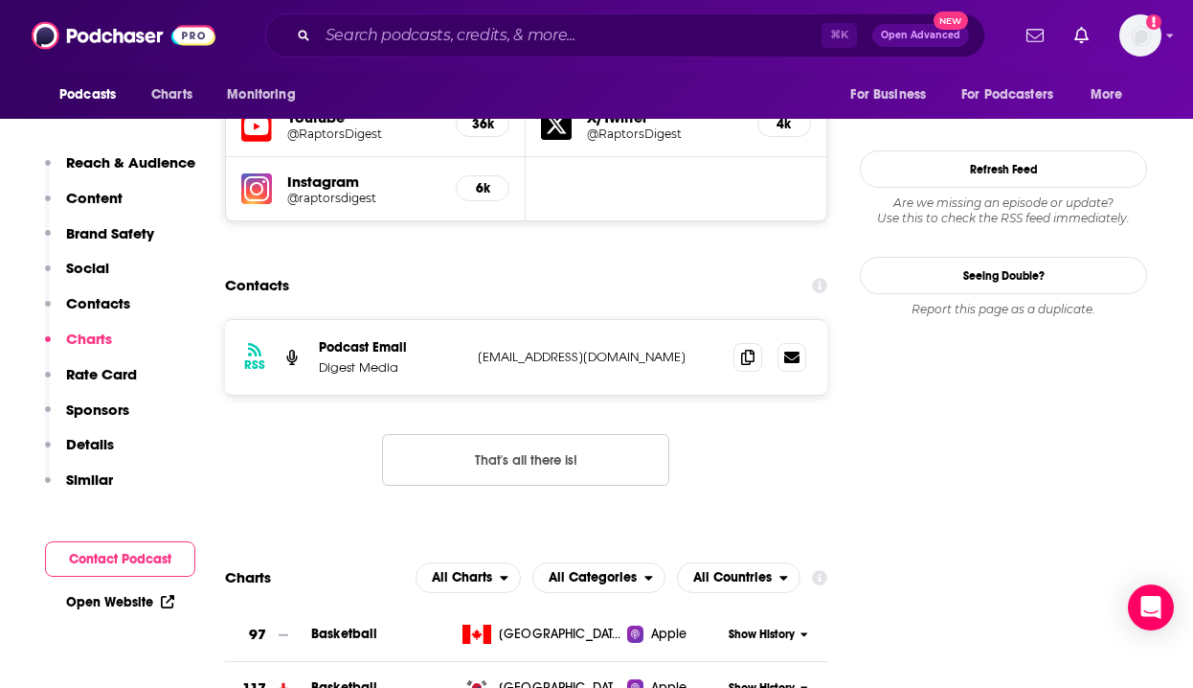
scroll to position [1909, 0]
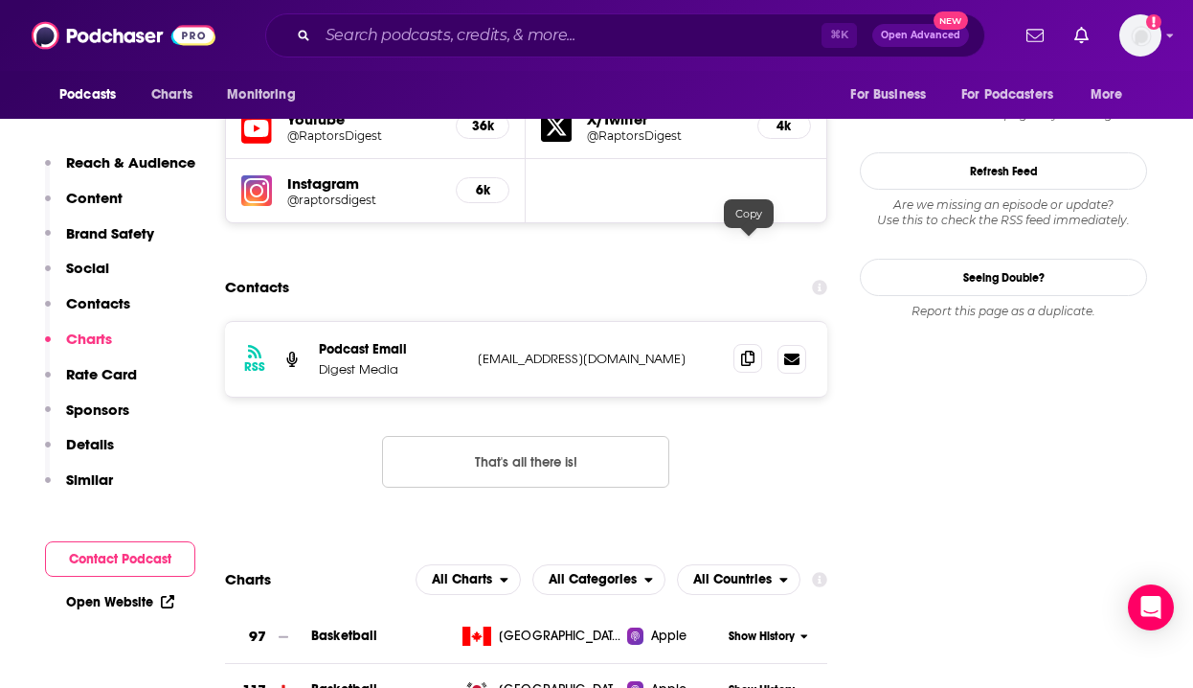
click at [747, 351] on icon at bounding box center [747, 358] width 13 height 15
